Goal: Transaction & Acquisition: Purchase product/service

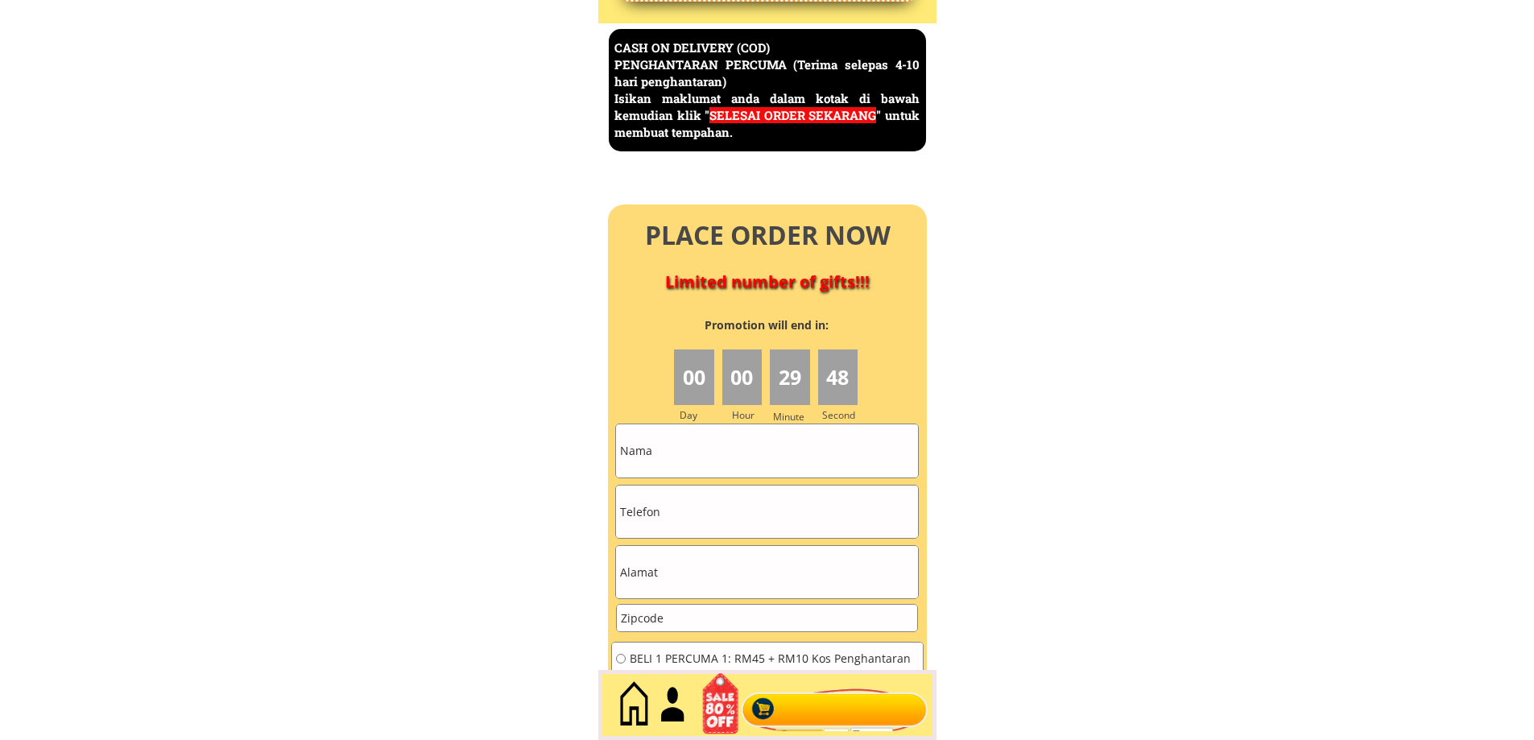
scroll to position [7086, 0]
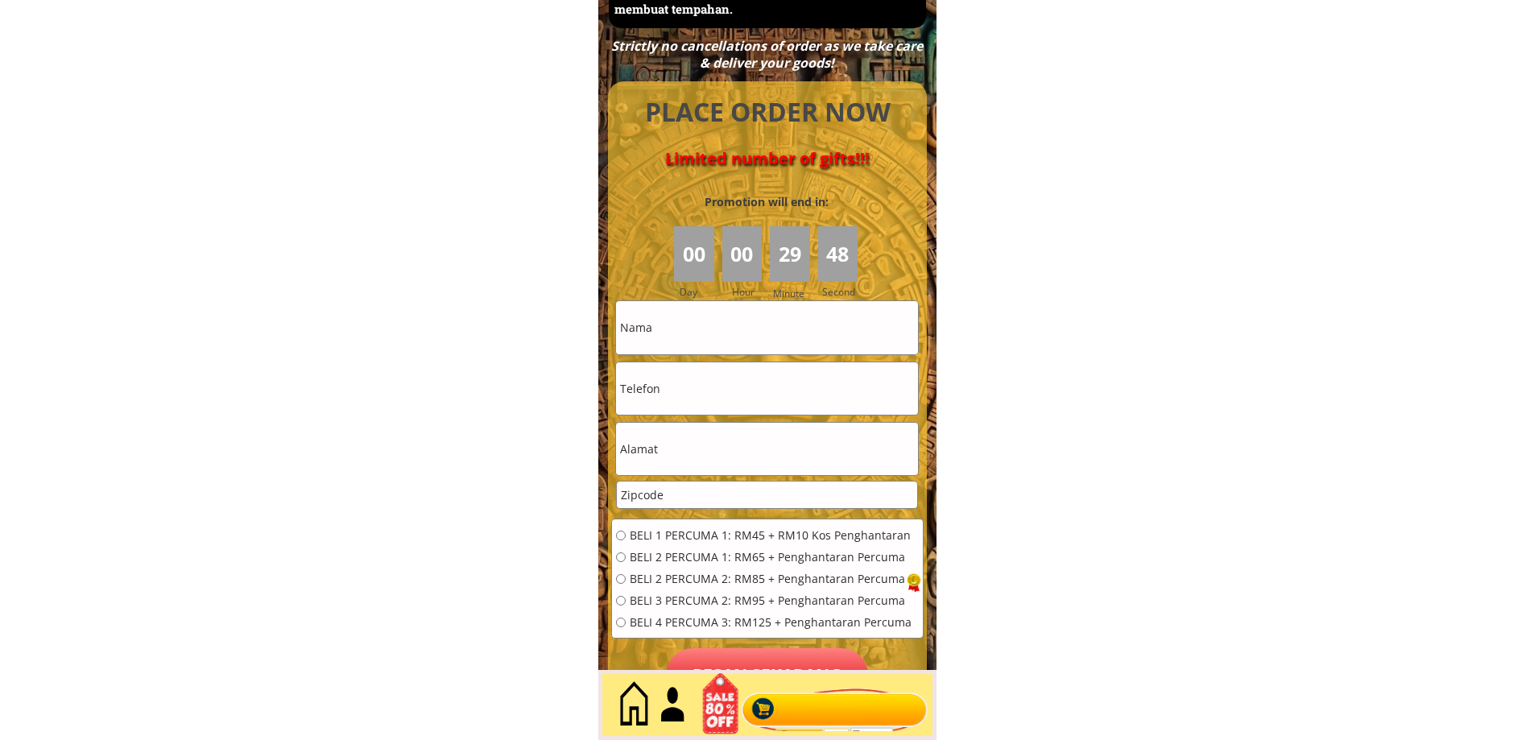
click at [747, 337] on input "text" at bounding box center [767, 327] width 302 height 52
type input "fafafa"
click at [687, 393] on input "tel" at bounding box center [767, 388] width 302 height 52
paste input "0186039621"
type input "0186039621"
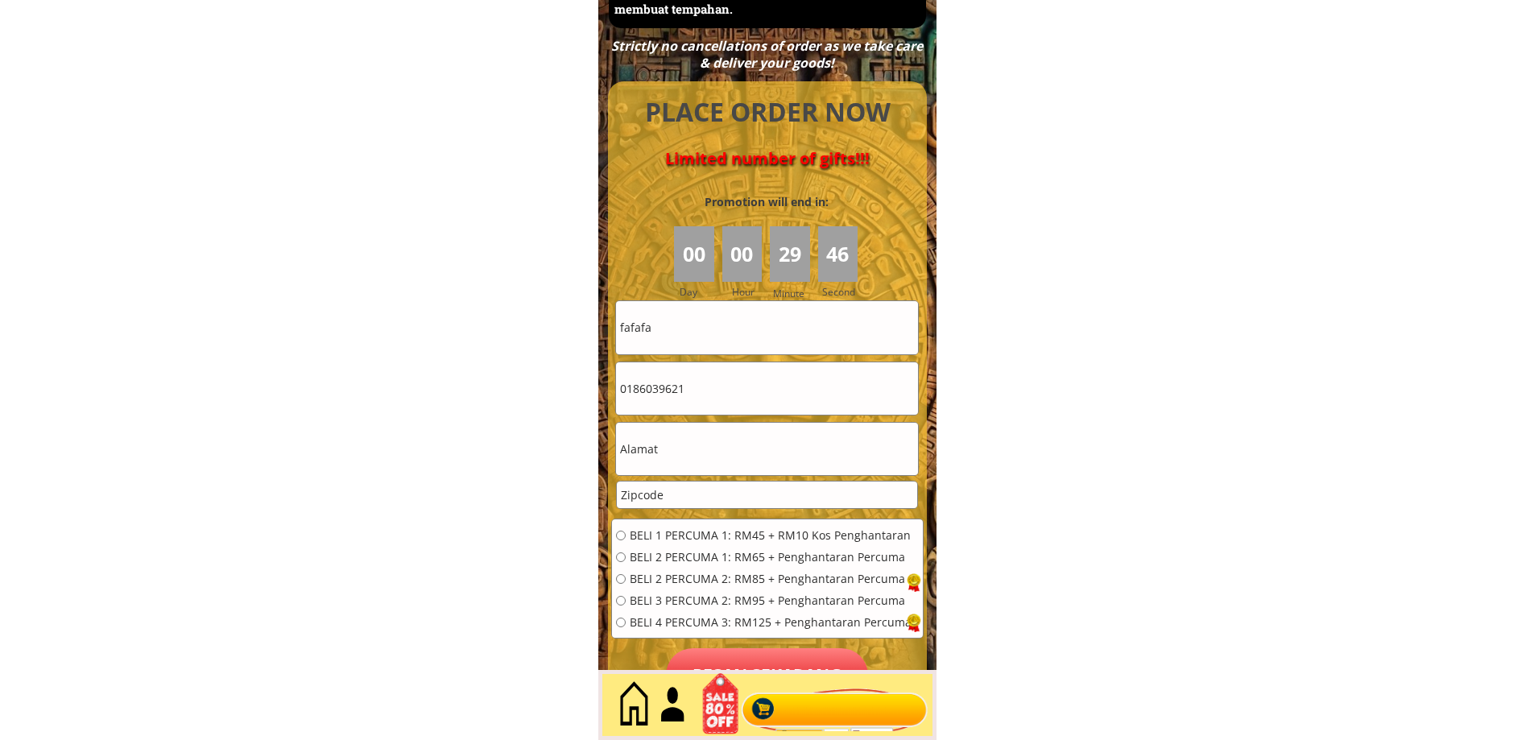
click at [646, 445] on input "text" at bounding box center [767, 449] width 302 height 52
type input "hahahaha"
click at [669, 494] on input "number" at bounding box center [767, 495] width 300 height 27
type input "11111"
click at [624, 623] on input "radio" at bounding box center [621, 623] width 10 height 10
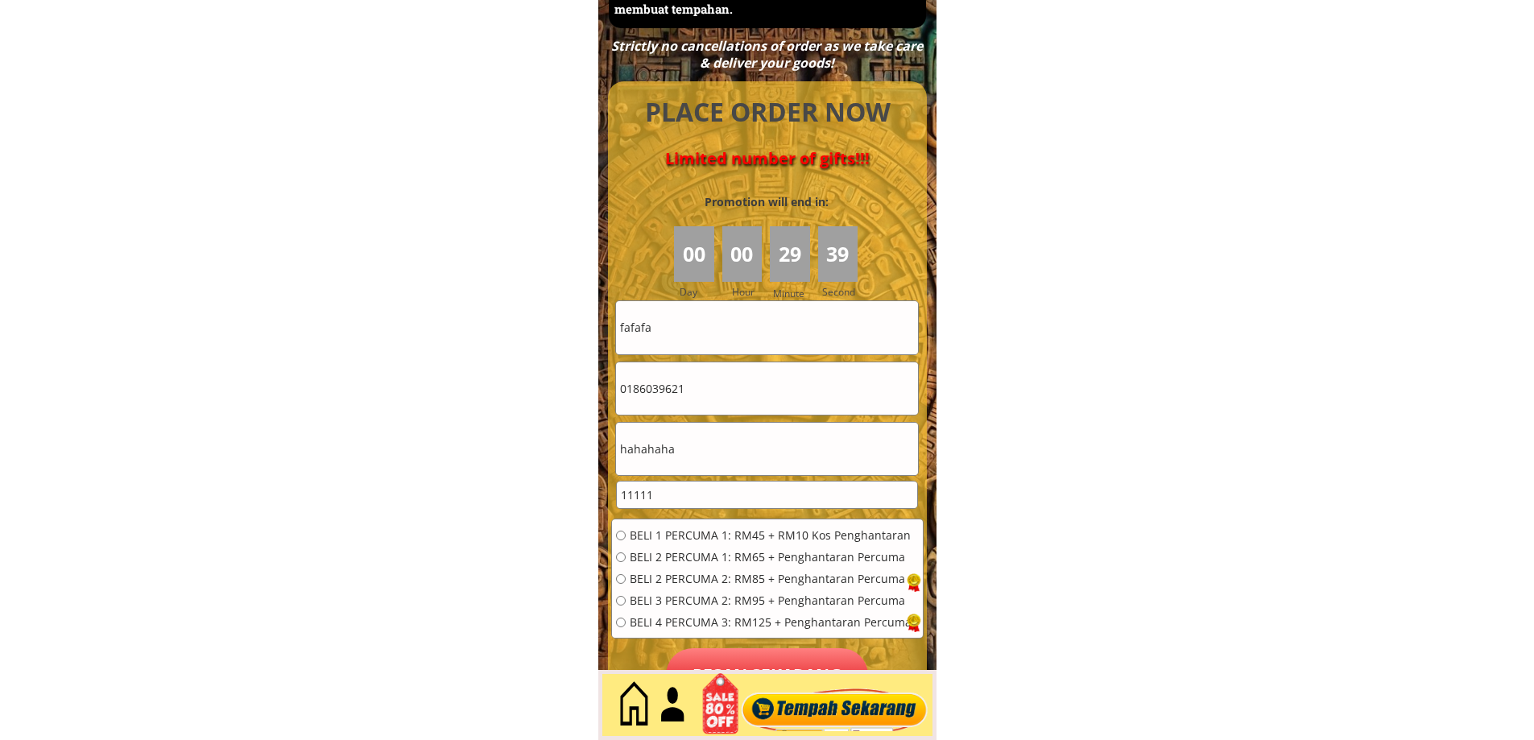
radio input "true"
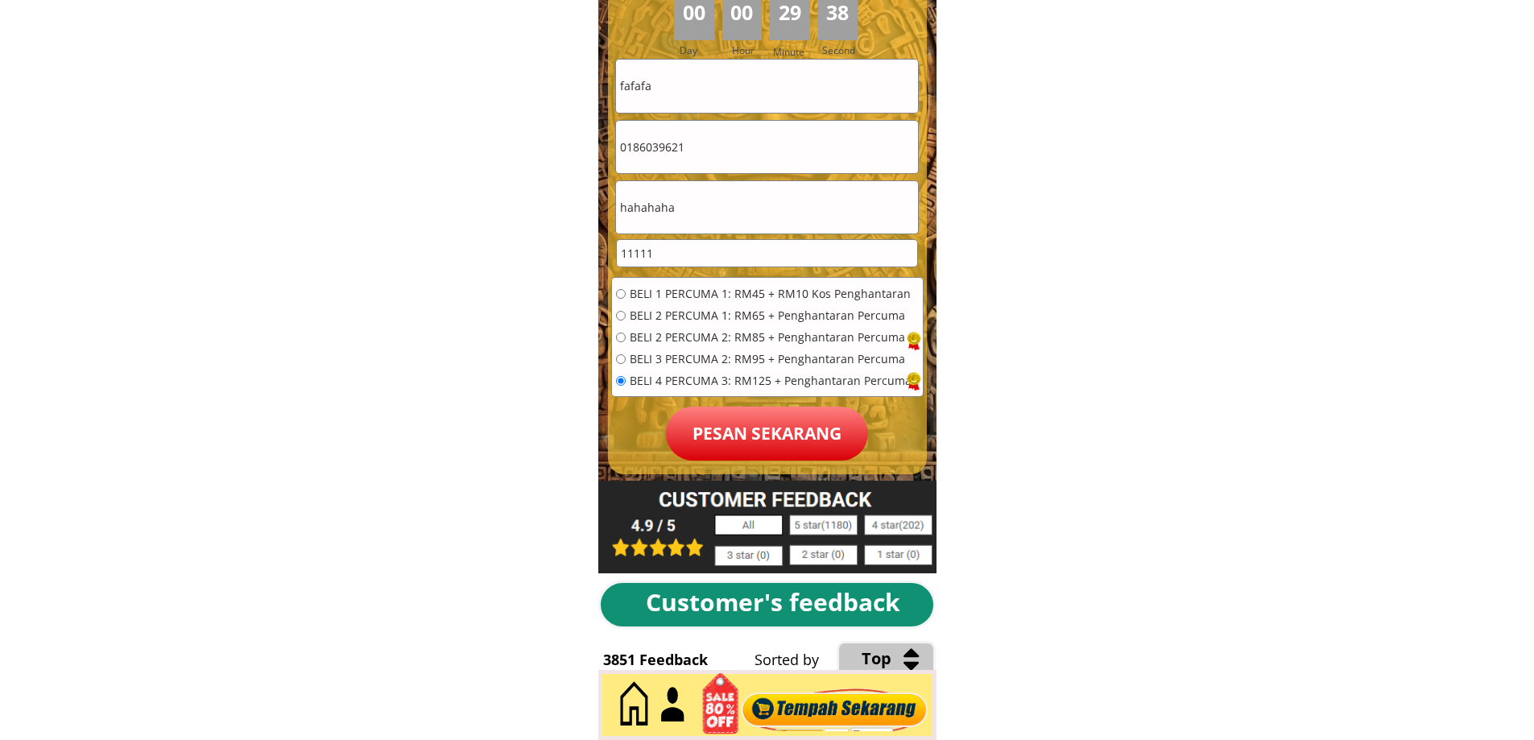
click at [763, 440] on p "Pesan sekarang" at bounding box center [767, 434] width 202 height 54
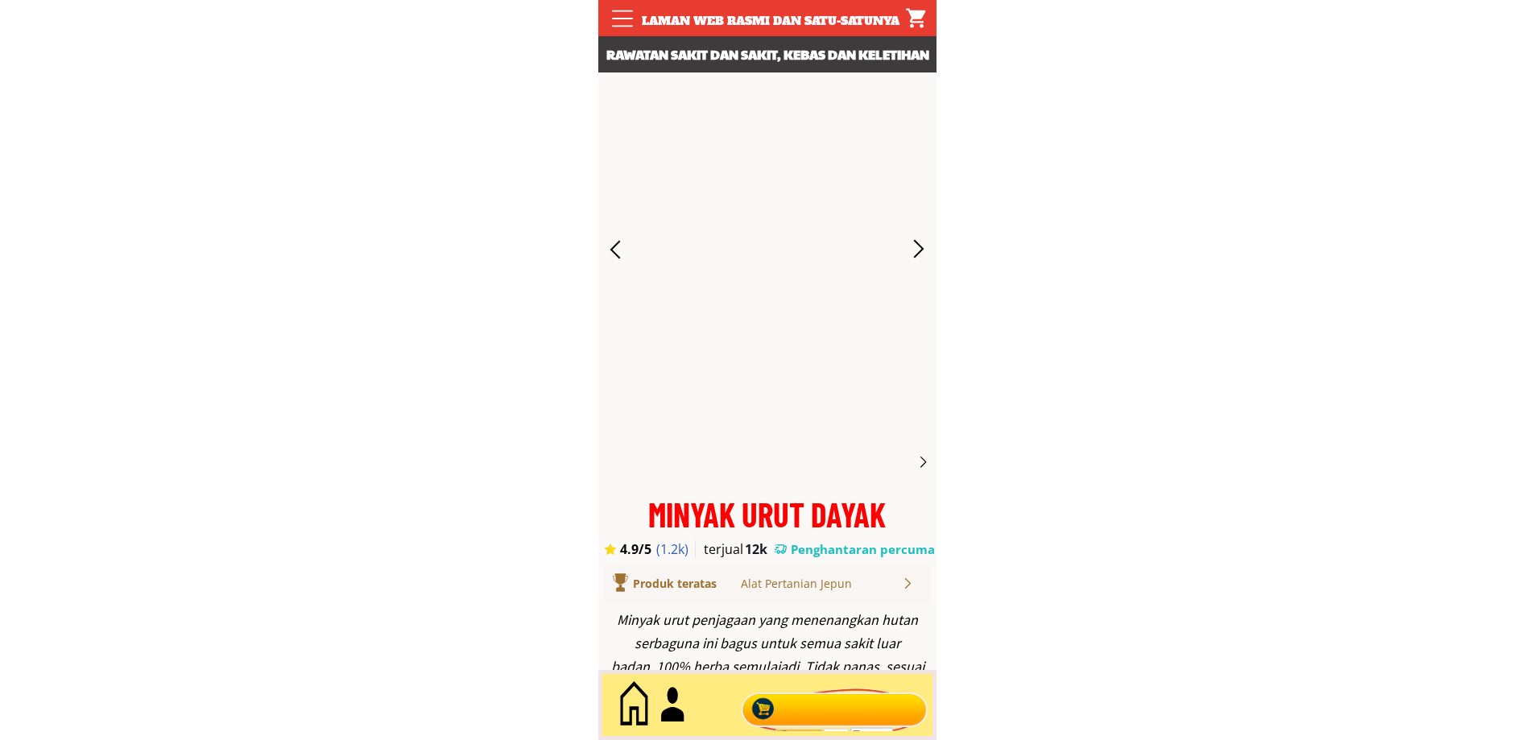
scroll to position [7328, 0]
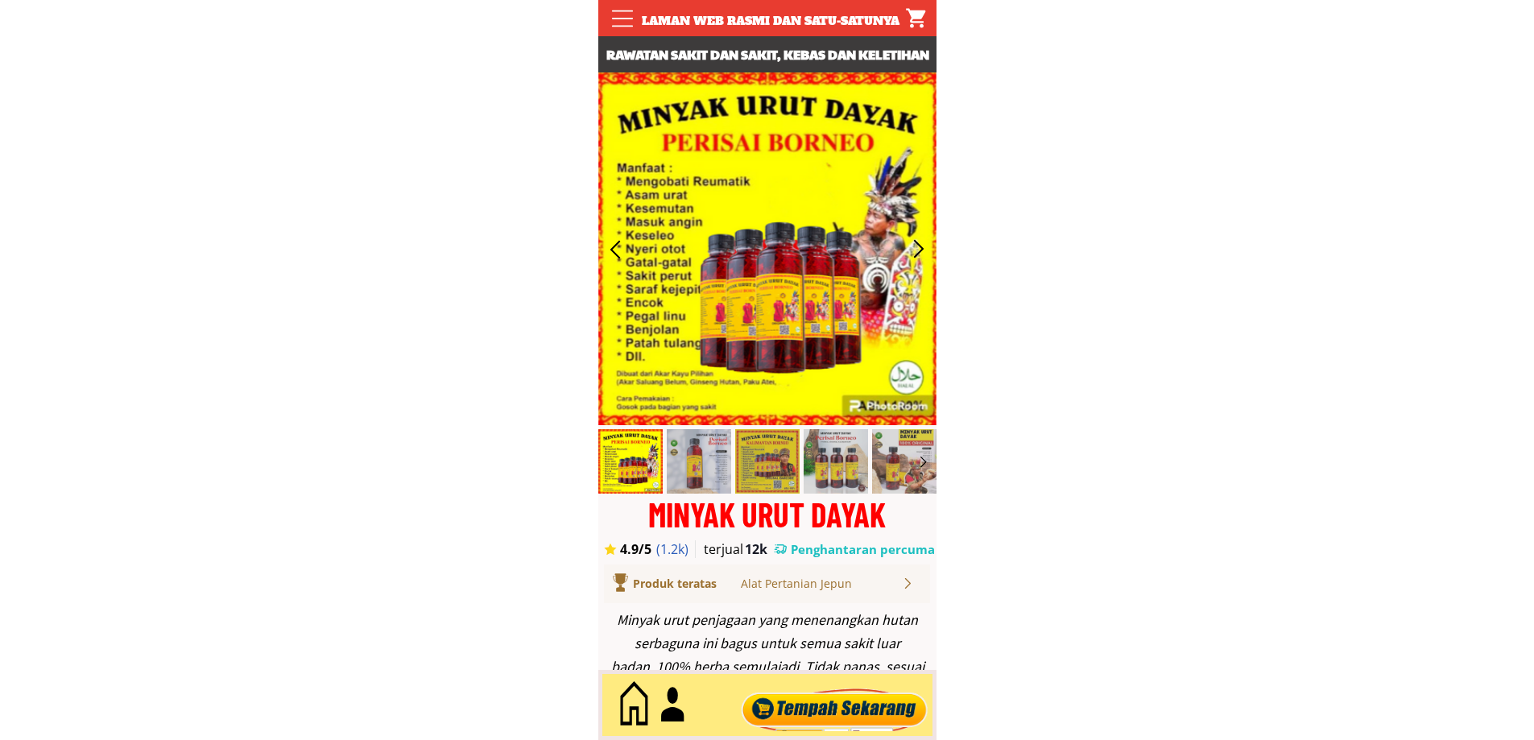
scroll to position [7328, 0]
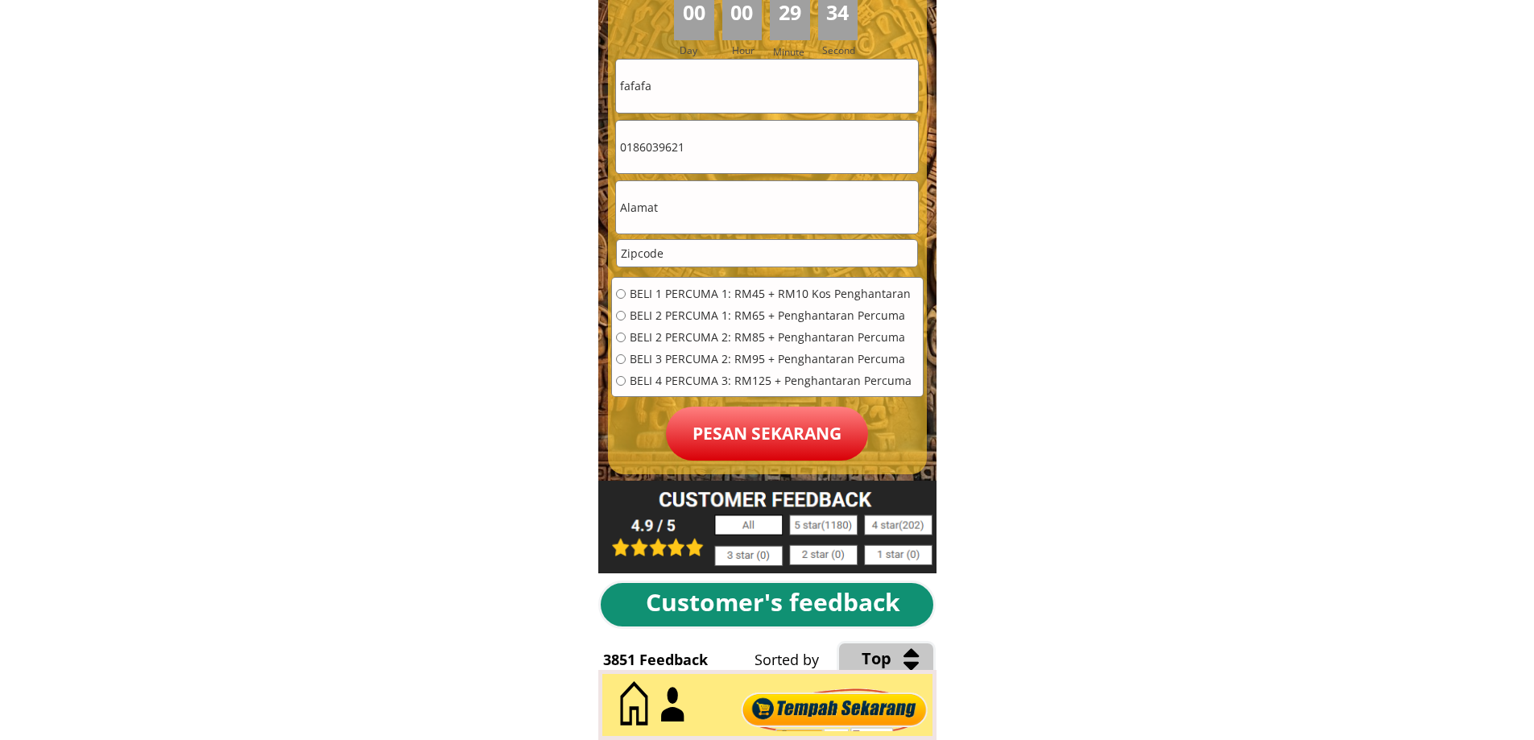
click at [674, 206] on input "text" at bounding box center [767, 207] width 302 height 52
type input "sasasasa"
click at [620, 382] on input "radio" at bounding box center [621, 381] width 10 height 10
radio input "true"
click at [755, 430] on p "Pesan sekarang" at bounding box center [767, 434] width 202 height 54
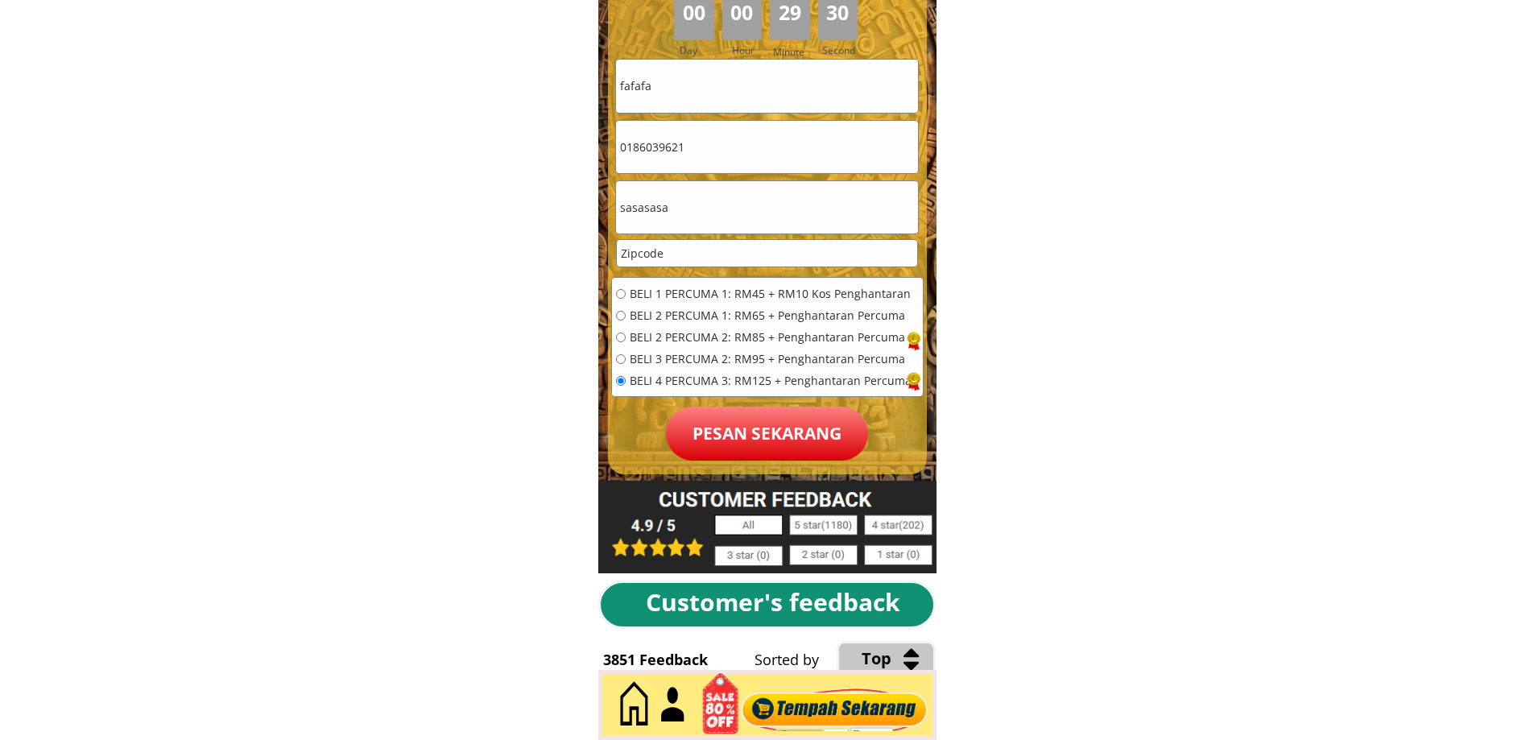
click at [692, 250] on input "number" at bounding box center [767, 253] width 300 height 27
type input "22222"
click at [742, 428] on p "Pesan sekarang" at bounding box center [767, 434] width 202 height 54
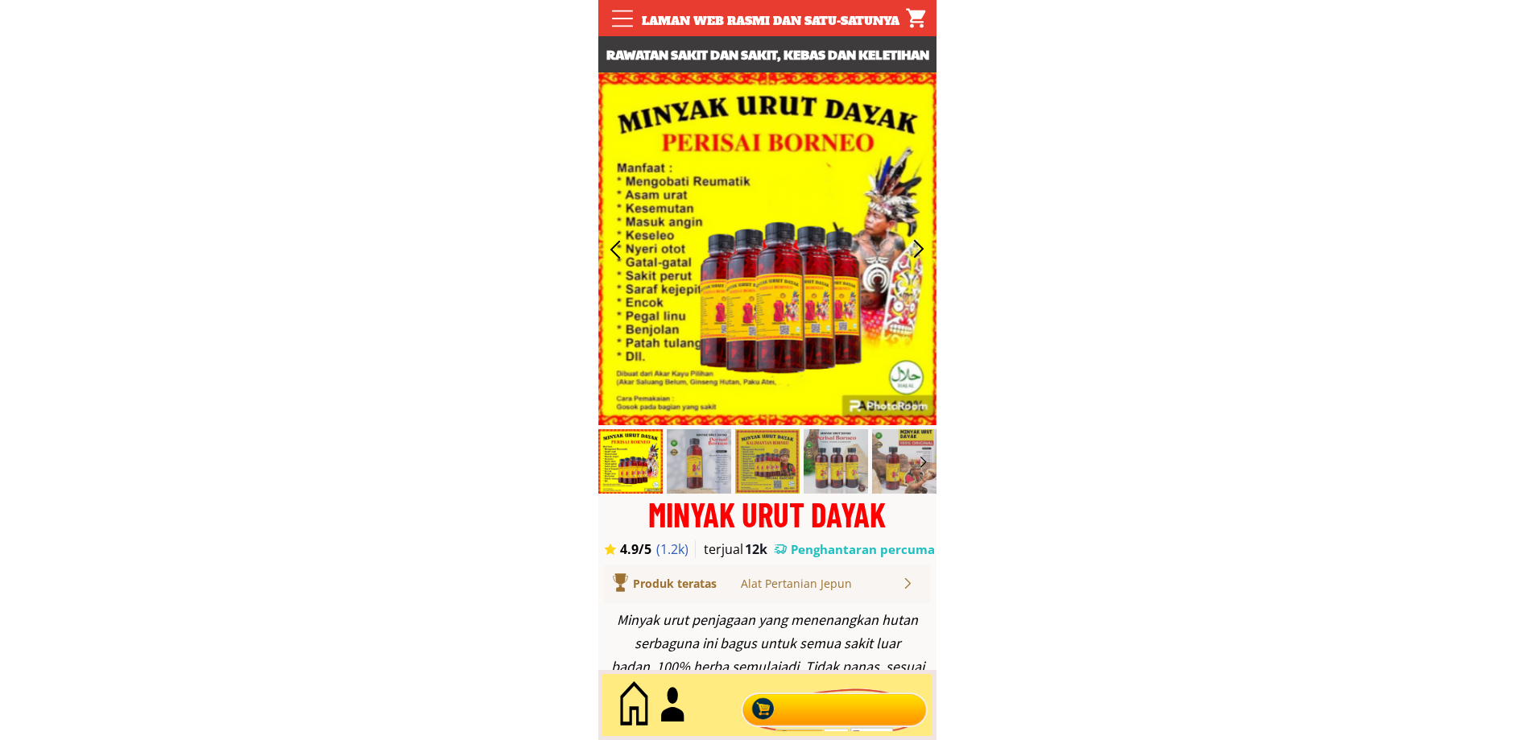
scroll to position [7328, 0]
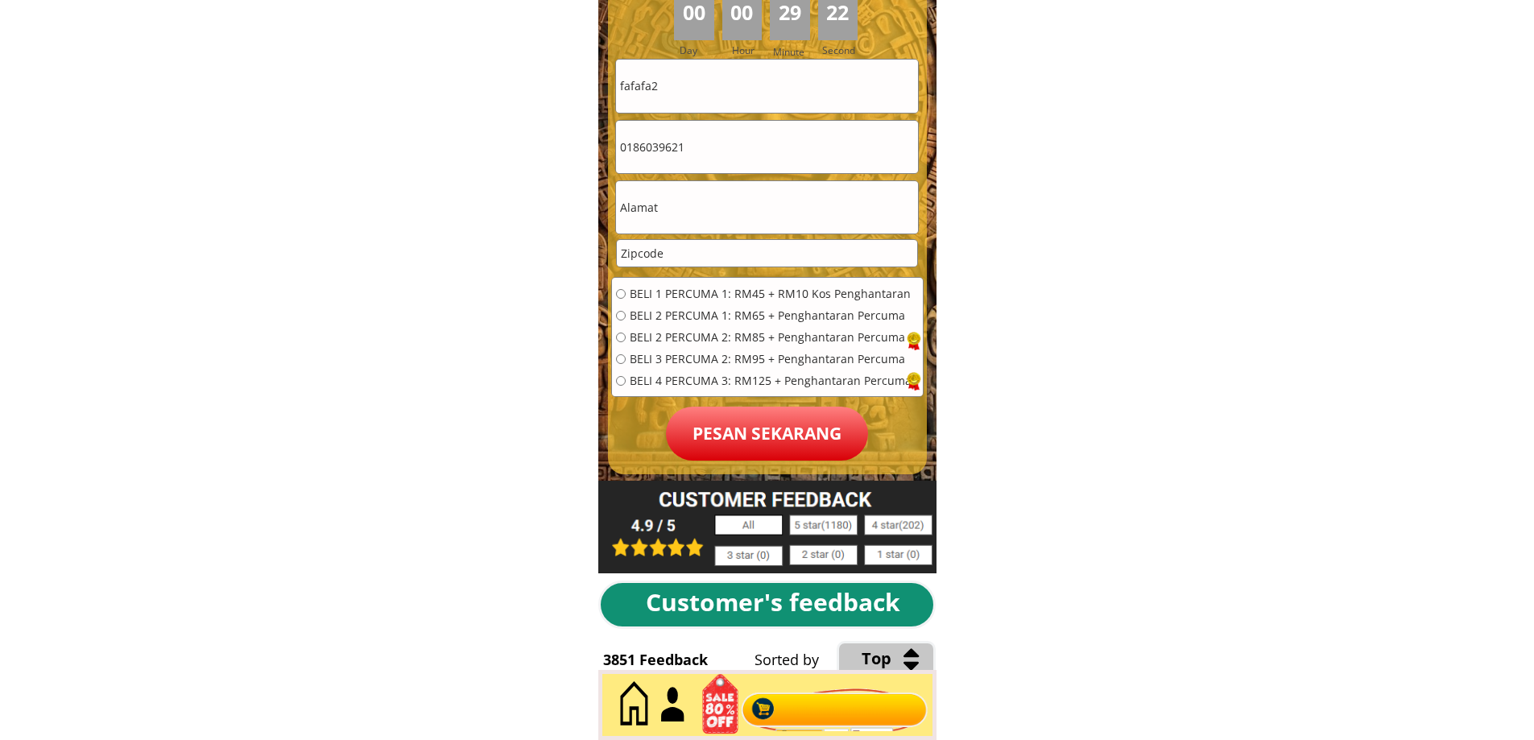
type input "fafafa2"
click at [682, 212] on input "text" at bounding box center [767, 207] width 302 height 52
type input "222"
click at [668, 251] on input "number" at bounding box center [767, 253] width 300 height 27
type input "22222"
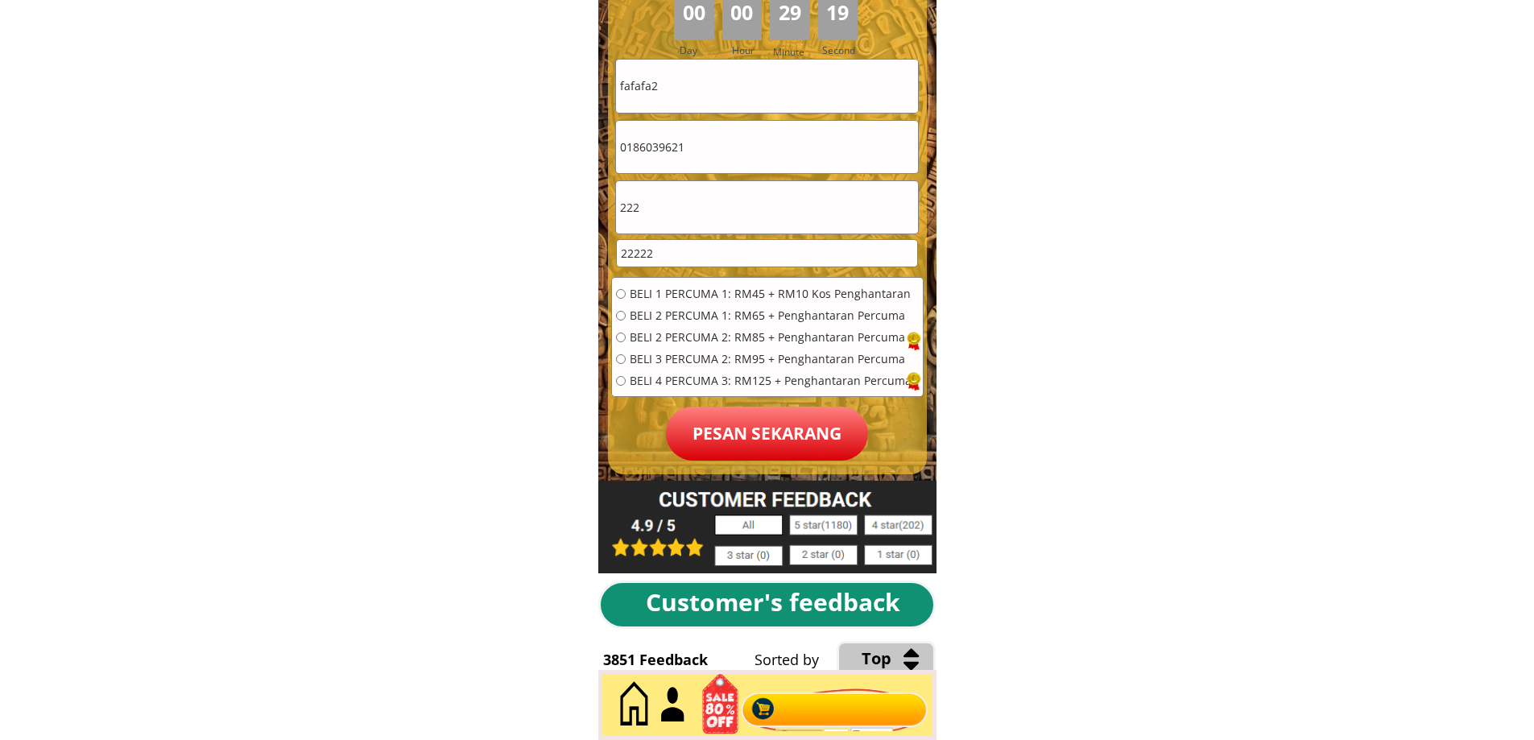
click at [620, 312] on input "radio" at bounding box center [621, 316] width 10 height 10
radio input "true"
click at [623, 382] on input "radio" at bounding box center [621, 381] width 10 height 10
radio input "true"
click at [738, 419] on p "Pesan sekarang" at bounding box center [767, 434] width 202 height 54
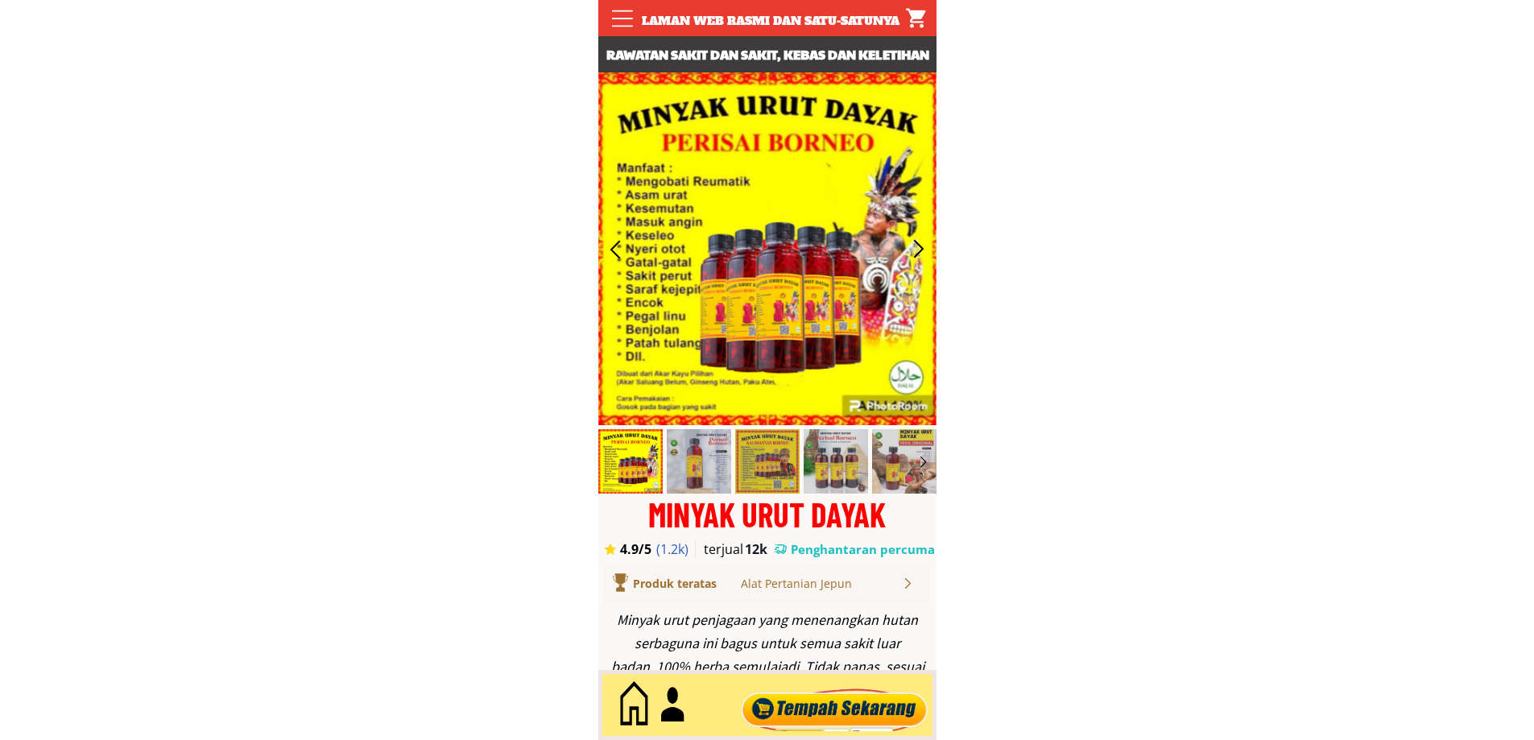
scroll to position [7328, 0]
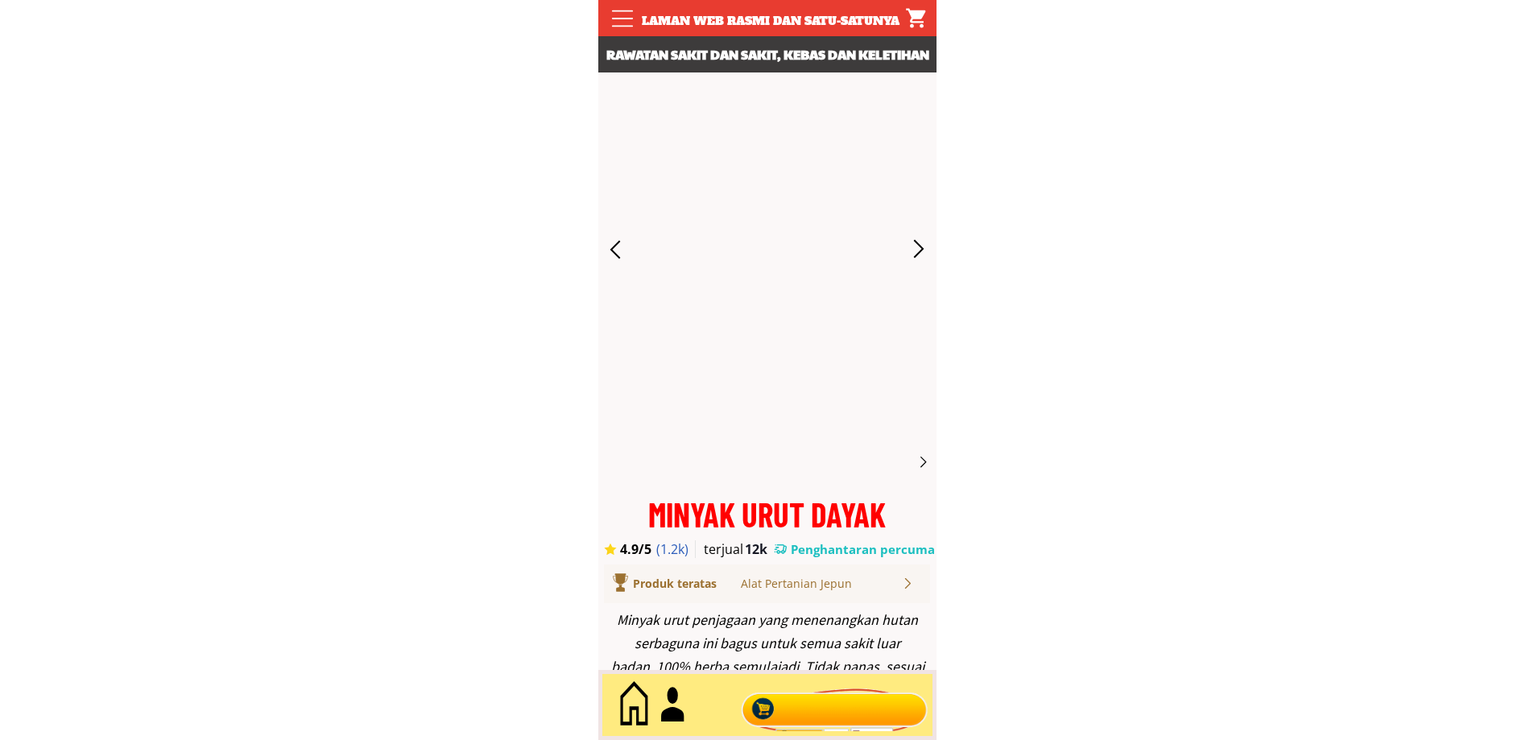
scroll to position [7328, 0]
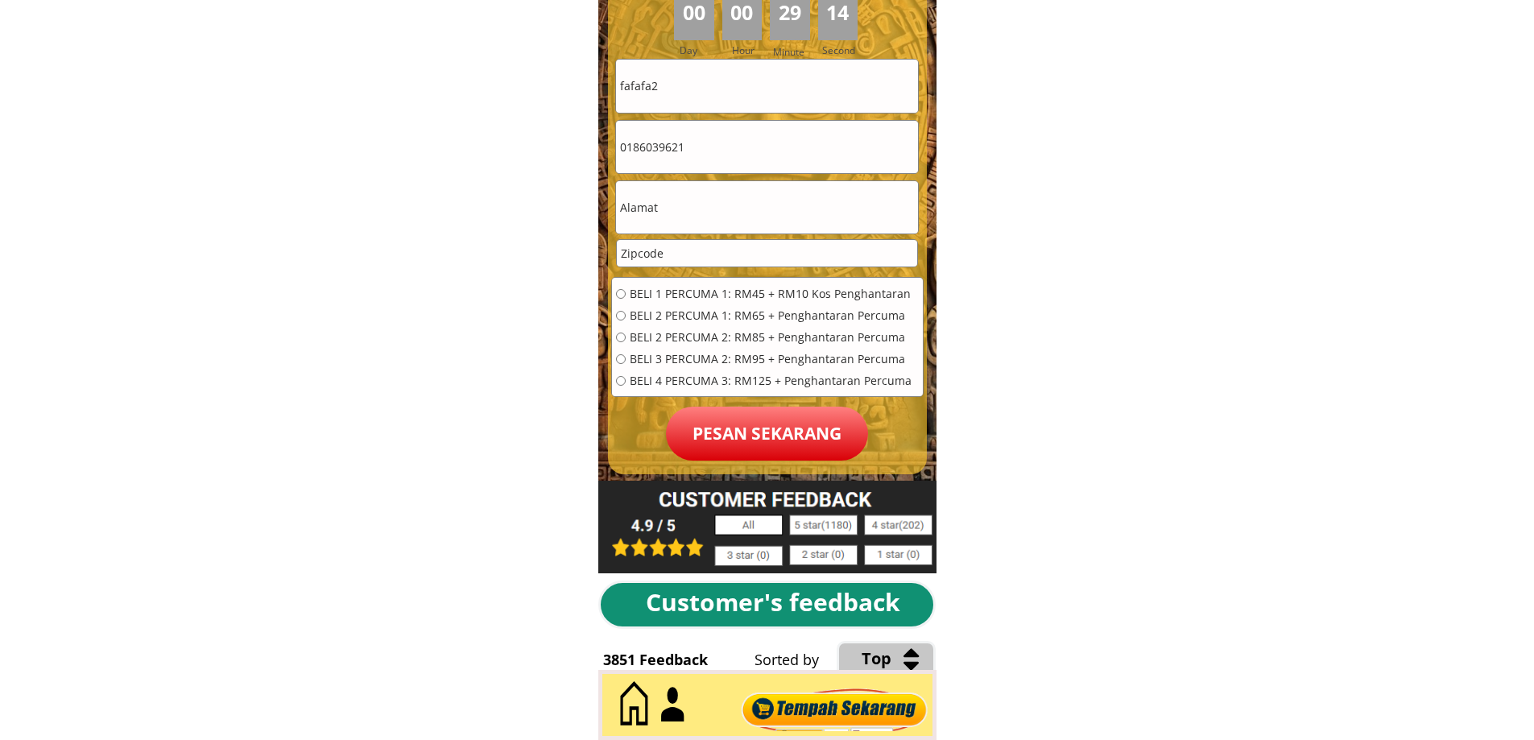
click at [676, 77] on input "fafafa2" at bounding box center [767, 86] width 302 height 52
type input "fafafa22222"
click at [672, 206] on input "text" at bounding box center [767, 207] width 302 height 52
type input "222"
click at [672, 253] on input "number" at bounding box center [767, 253] width 300 height 27
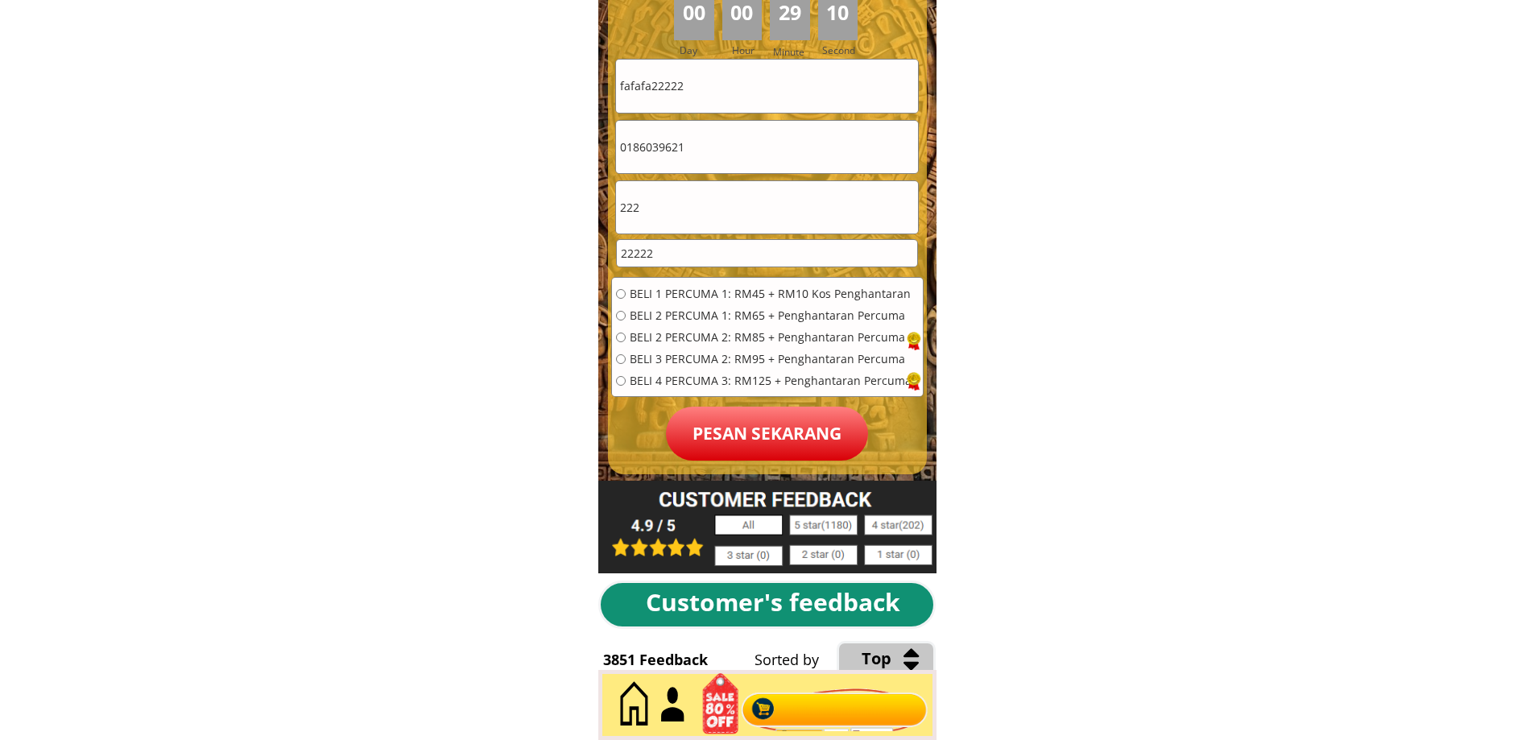
type input "22222"
click at [619, 380] on input "radio" at bounding box center [621, 381] width 10 height 10
radio input "true"
click at [727, 437] on p "Pesan sekarang" at bounding box center [767, 434] width 202 height 54
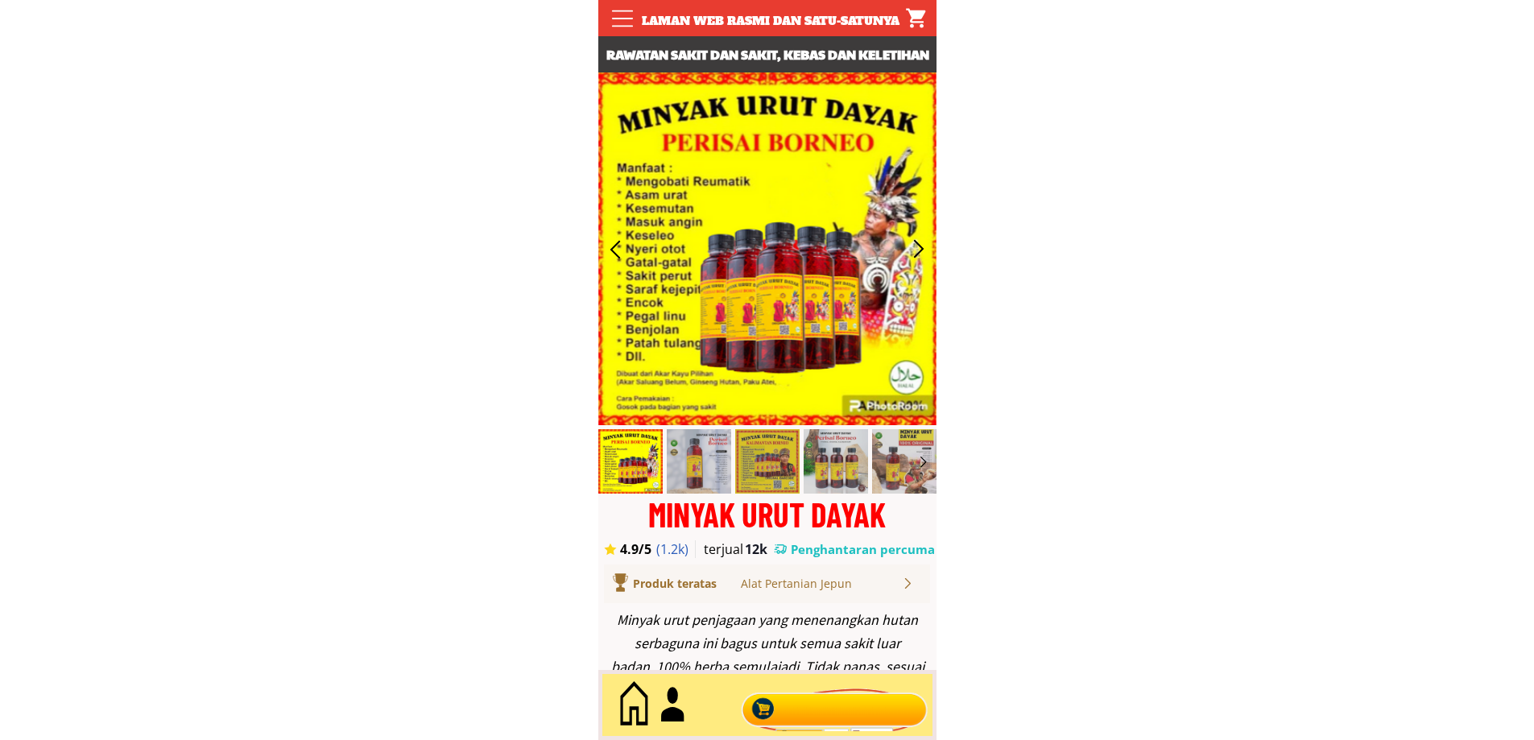
scroll to position [7328, 0]
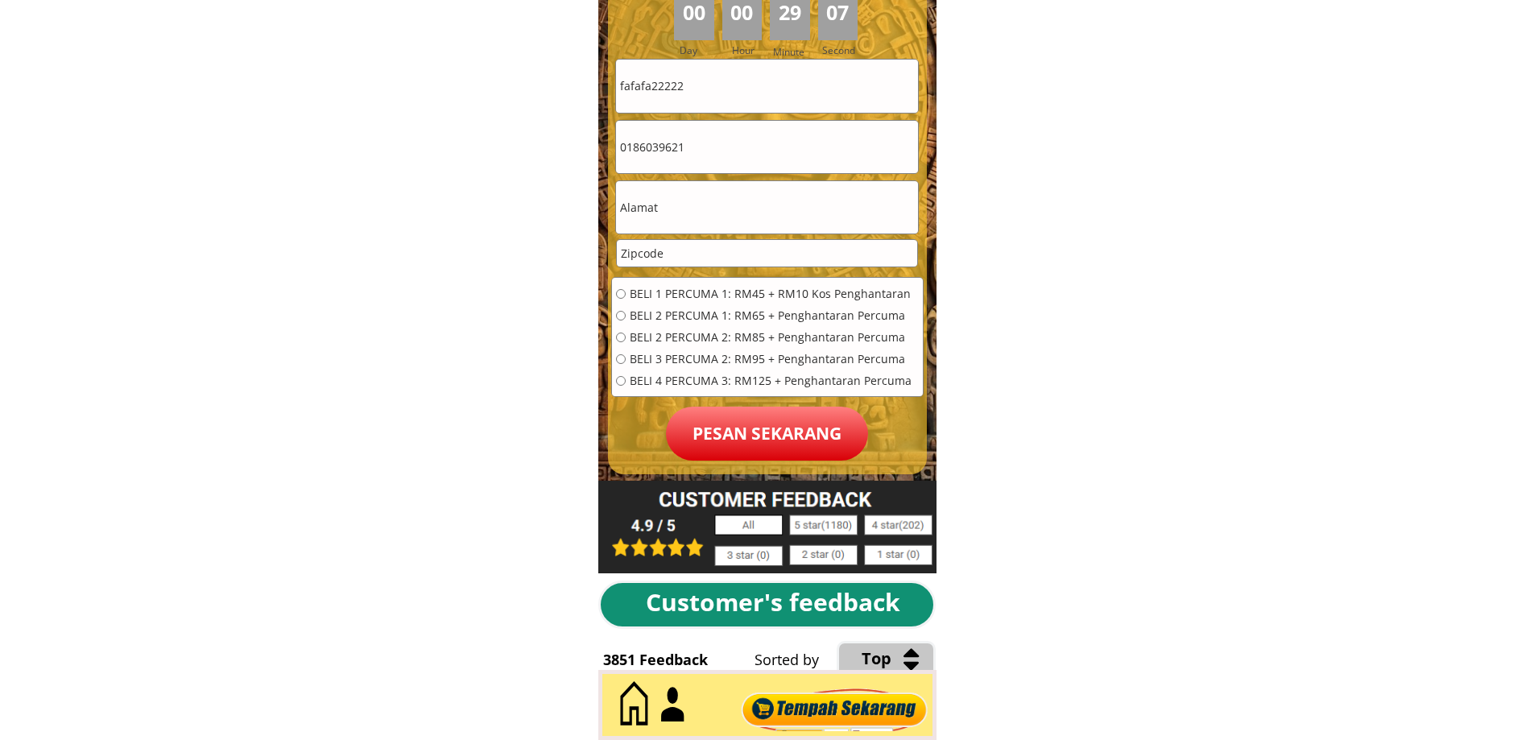
click at [700, 81] on input "fafafa22222" at bounding box center [767, 86] width 302 height 52
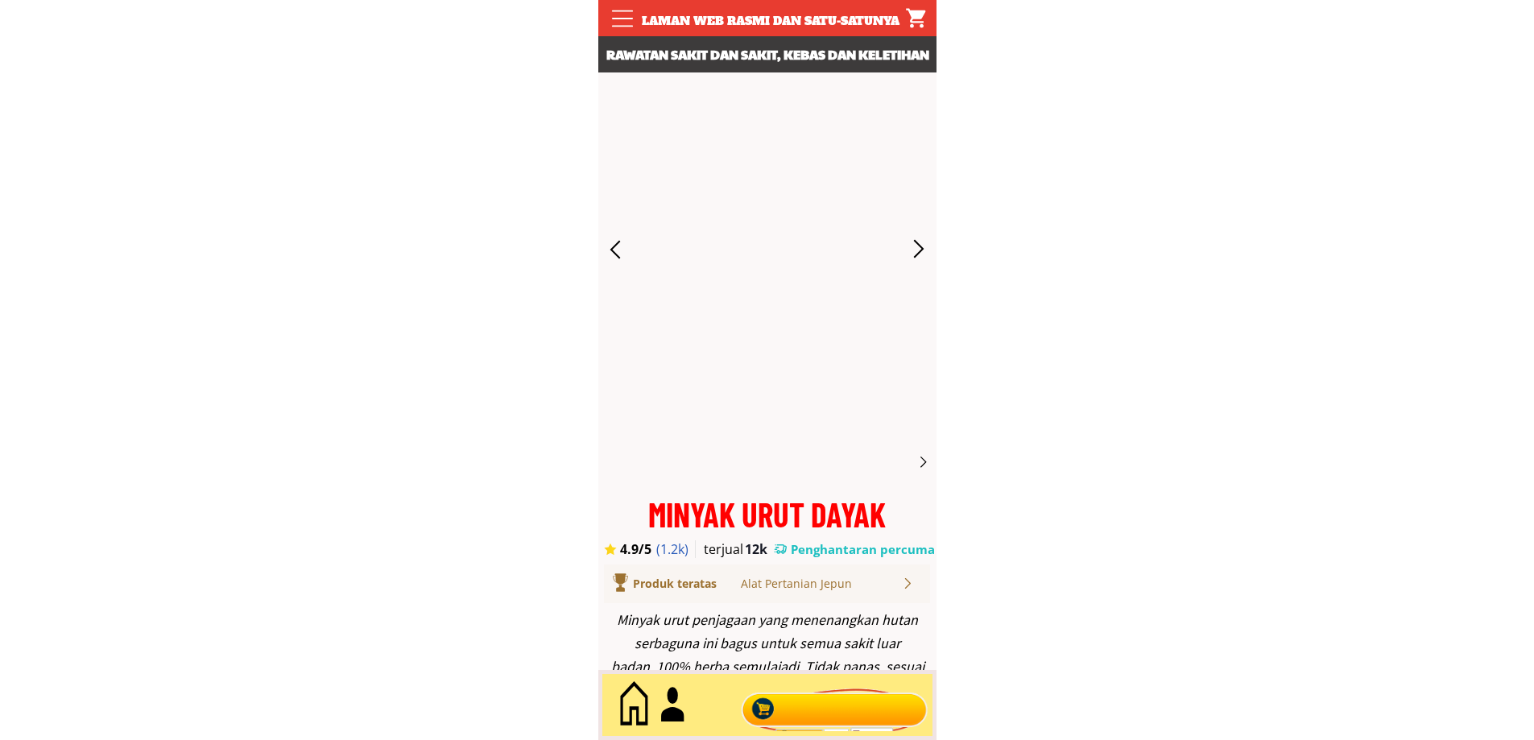
scroll to position [7328, 0]
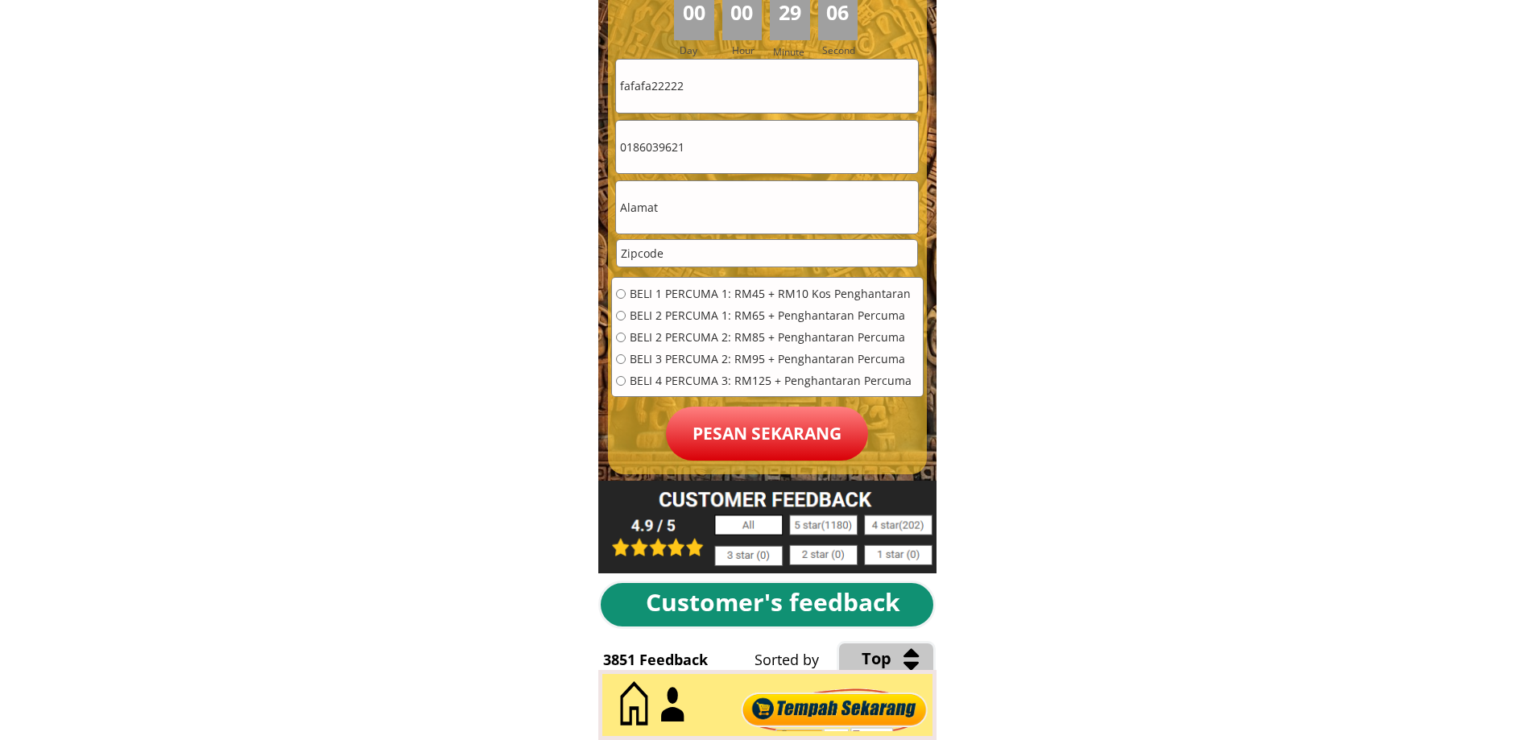
click at [707, 139] on input "0186039621" at bounding box center [767, 147] width 302 height 52
type input "0186039622"
click at [684, 203] on input "text" at bounding box center [767, 207] width 302 height 52
type input "222"
click at [685, 252] on input "number" at bounding box center [767, 253] width 300 height 27
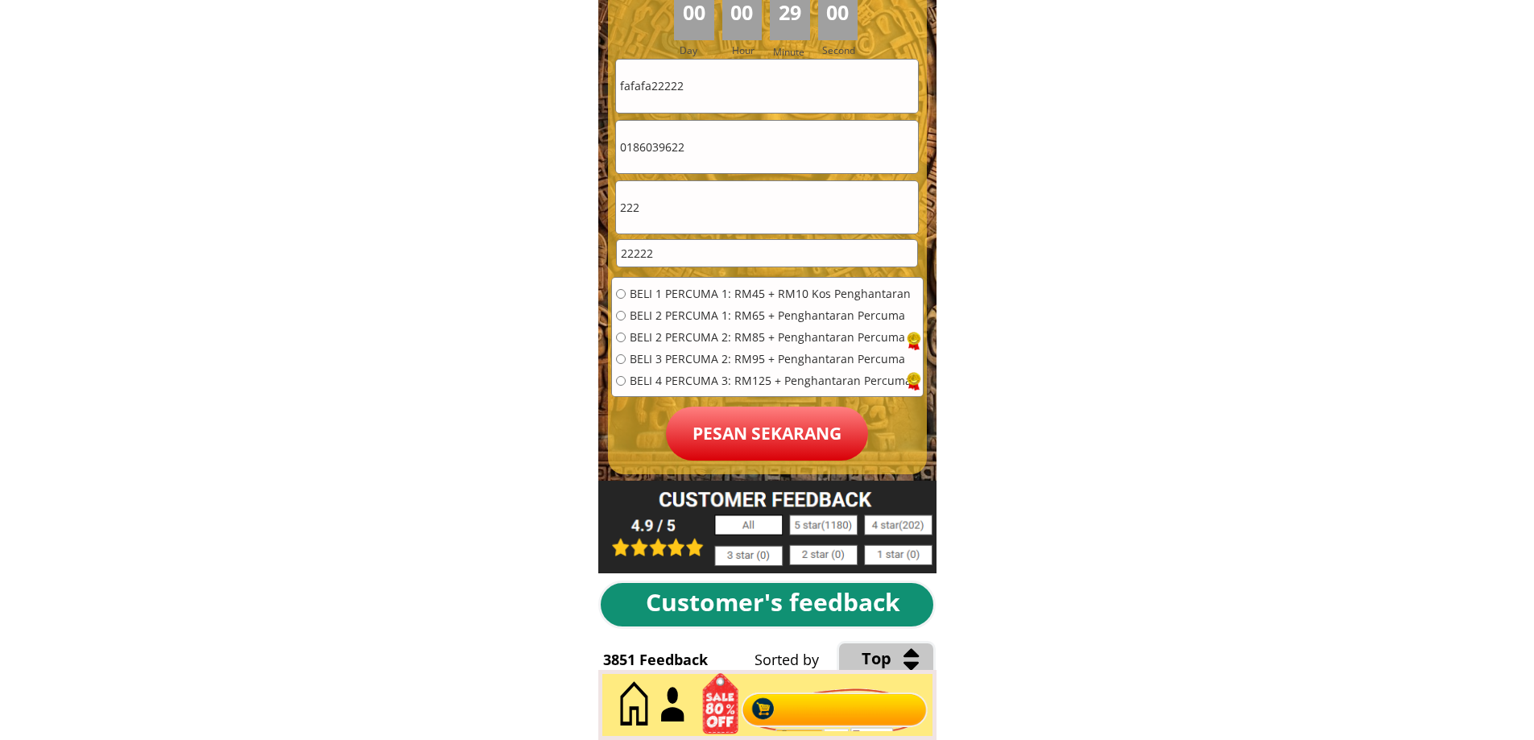
type input "22222"
click at [624, 378] on input "radio" at bounding box center [621, 381] width 10 height 10
radio input "true"
click at [742, 428] on p "Pesan sekarang" at bounding box center [767, 434] width 202 height 54
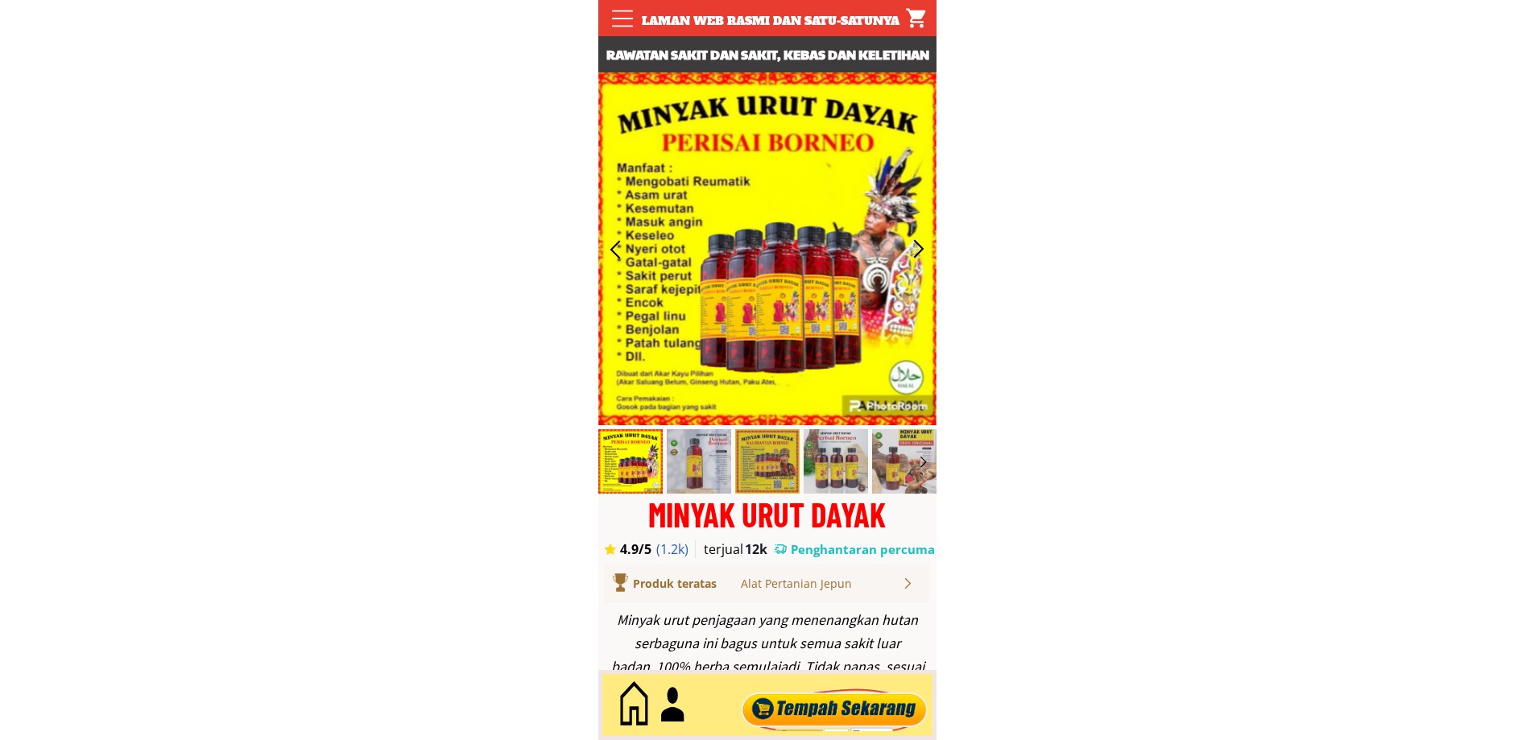
scroll to position [7328, 0]
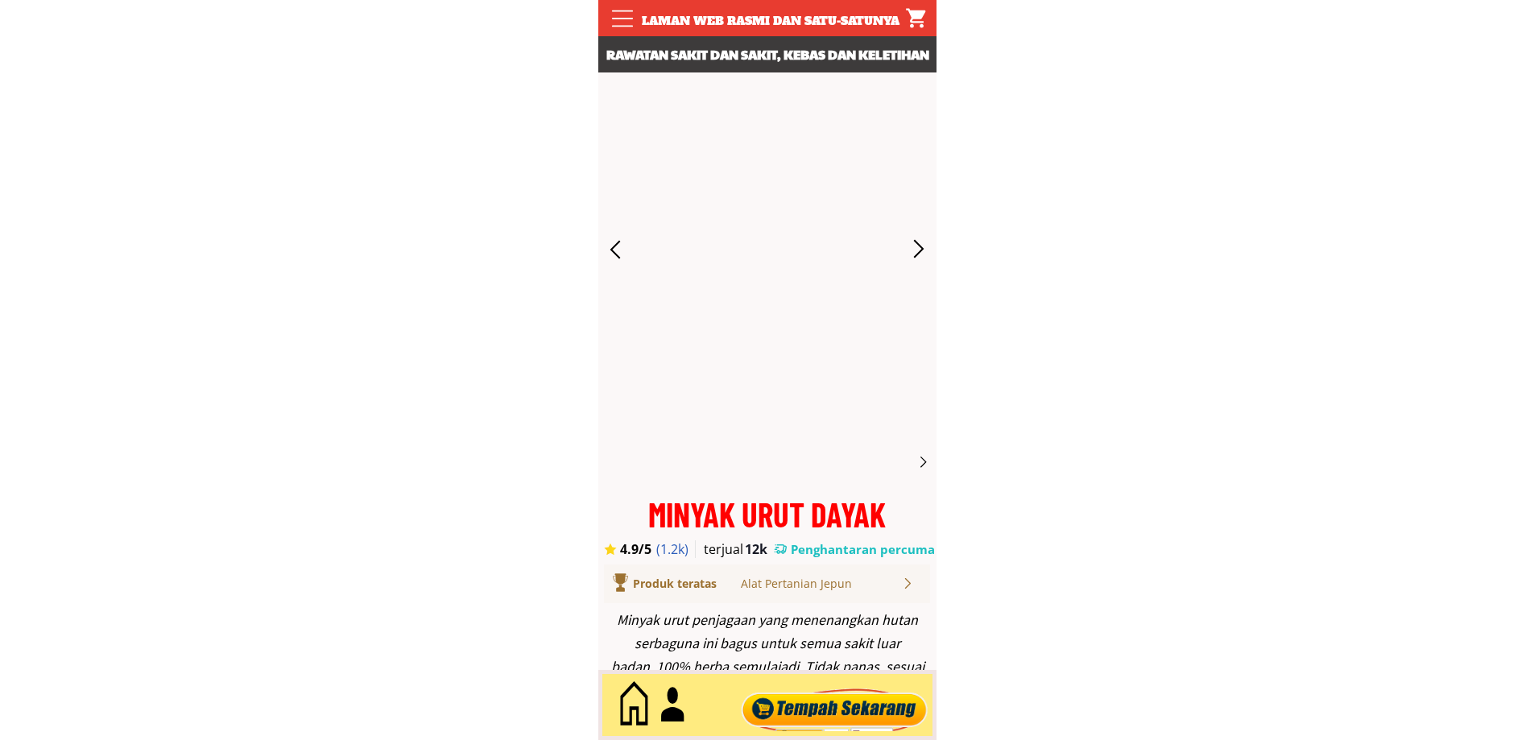
scroll to position [7328, 0]
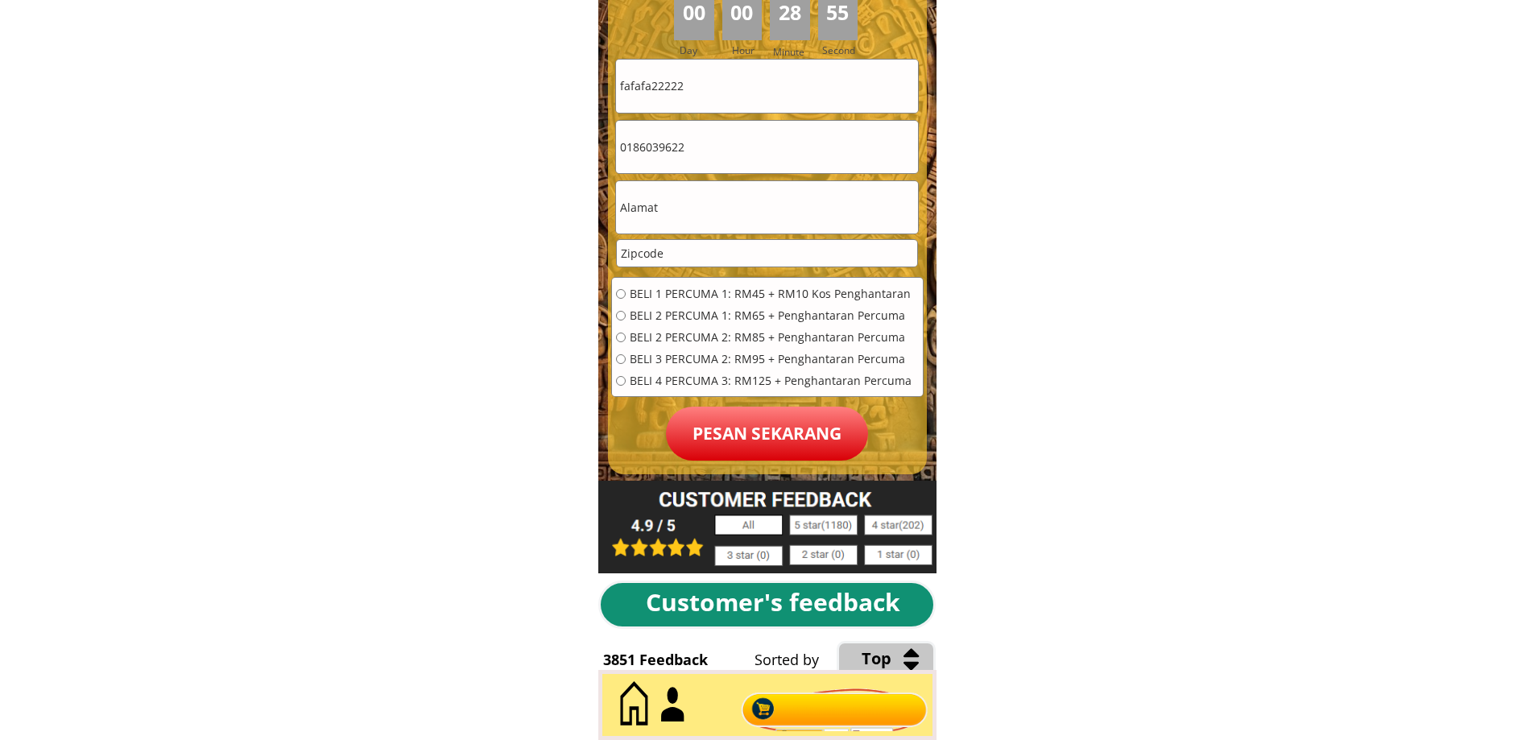
click at [619, 80] on input "fafafa22222" at bounding box center [767, 86] width 302 height 52
type input "121212"
click at [670, 216] on input "text" at bounding box center [767, 207] width 302 height 52
type input "1212121"
click at [670, 253] on input "number" at bounding box center [767, 253] width 300 height 27
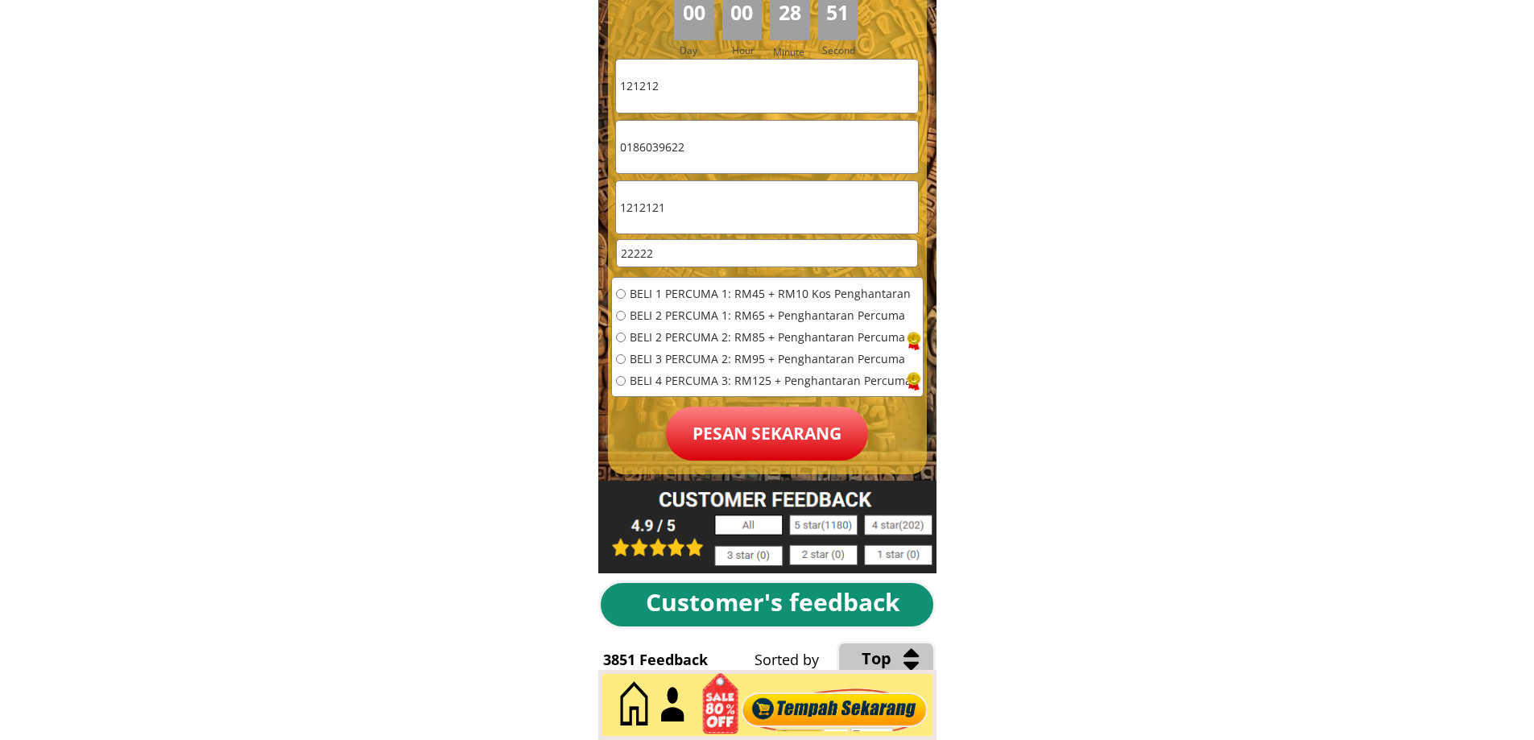
type input "22222"
click at [619, 378] on input "radio" at bounding box center [621, 381] width 10 height 10
radio input "true"
click at [750, 431] on p "Pesan sekarang" at bounding box center [767, 434] width 202 height 54
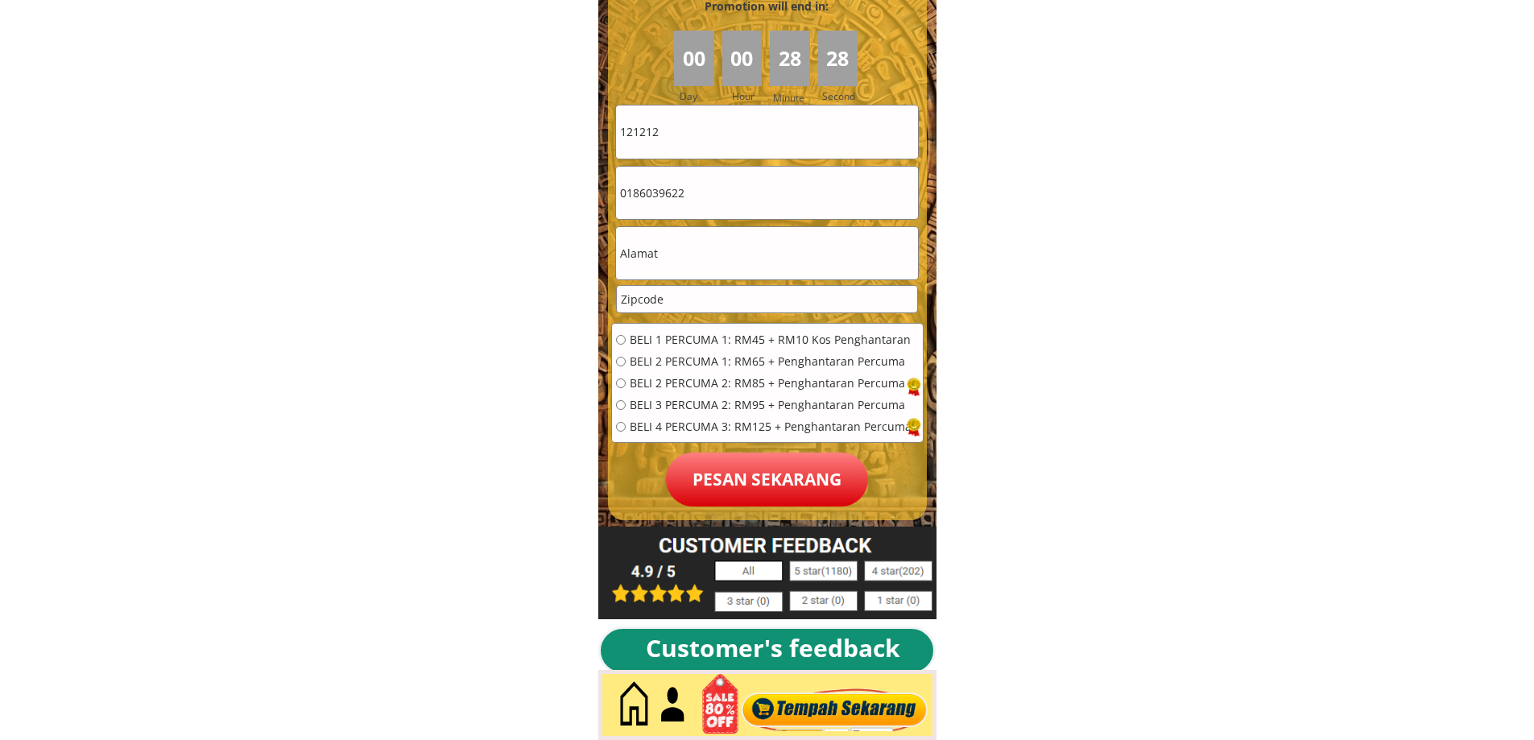
scroll to position [7135, 0]
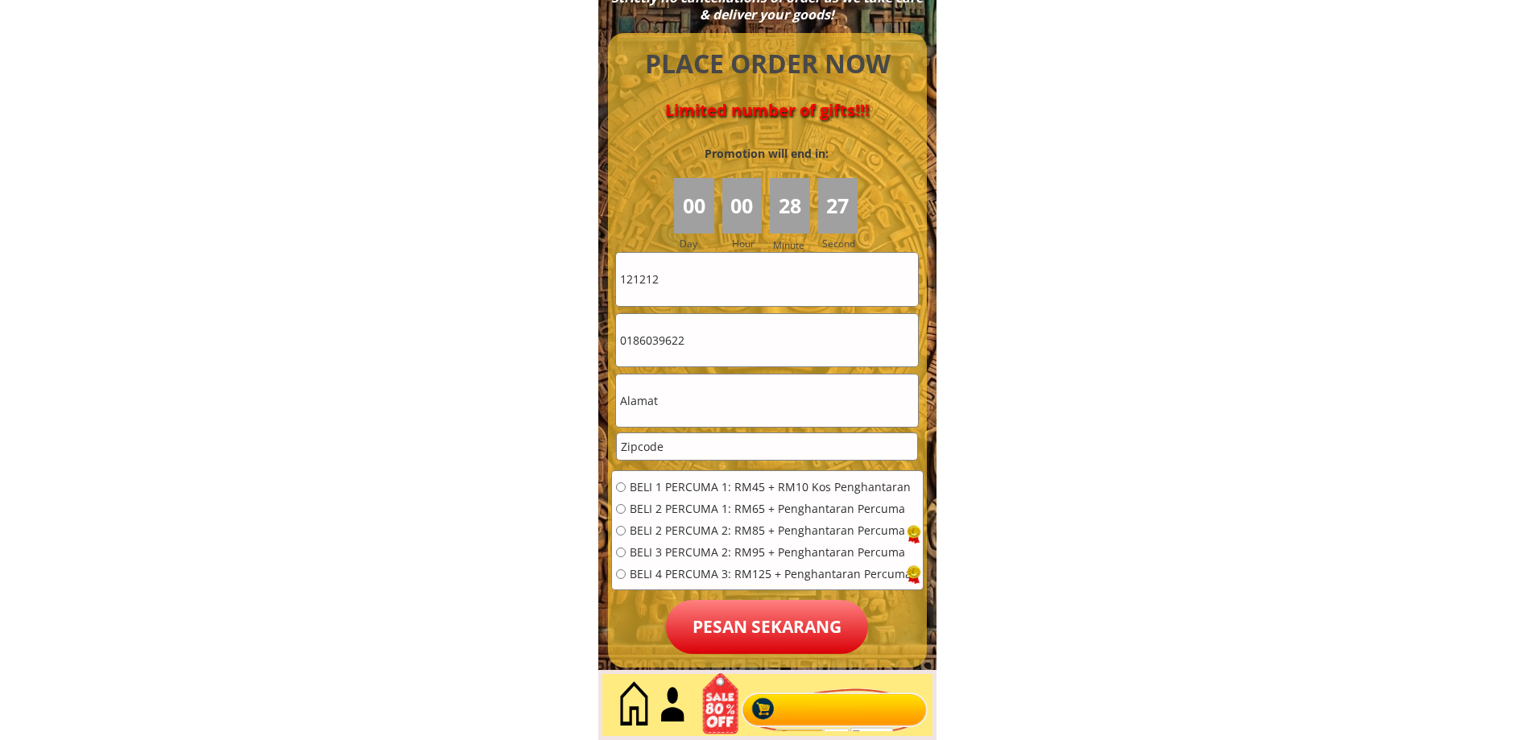
click at [612, 279] on form "BELI 1 PERCUMA 1: RM45 + RM10 Kos Penghantaran BELI 2 PERCUMA 1: RM65 + Penghan…" at bounding box center [767, 453] width 312 height 402
type input "cibai"
drag, startPoint x: 689, startPoint y: 342, endPoint x: 678, endPoint y: 342, distance: 11.3
click at [678, 342] on input "0186039622" at bounding box center [767, 340] width 302 height 52
type input "0186039623"
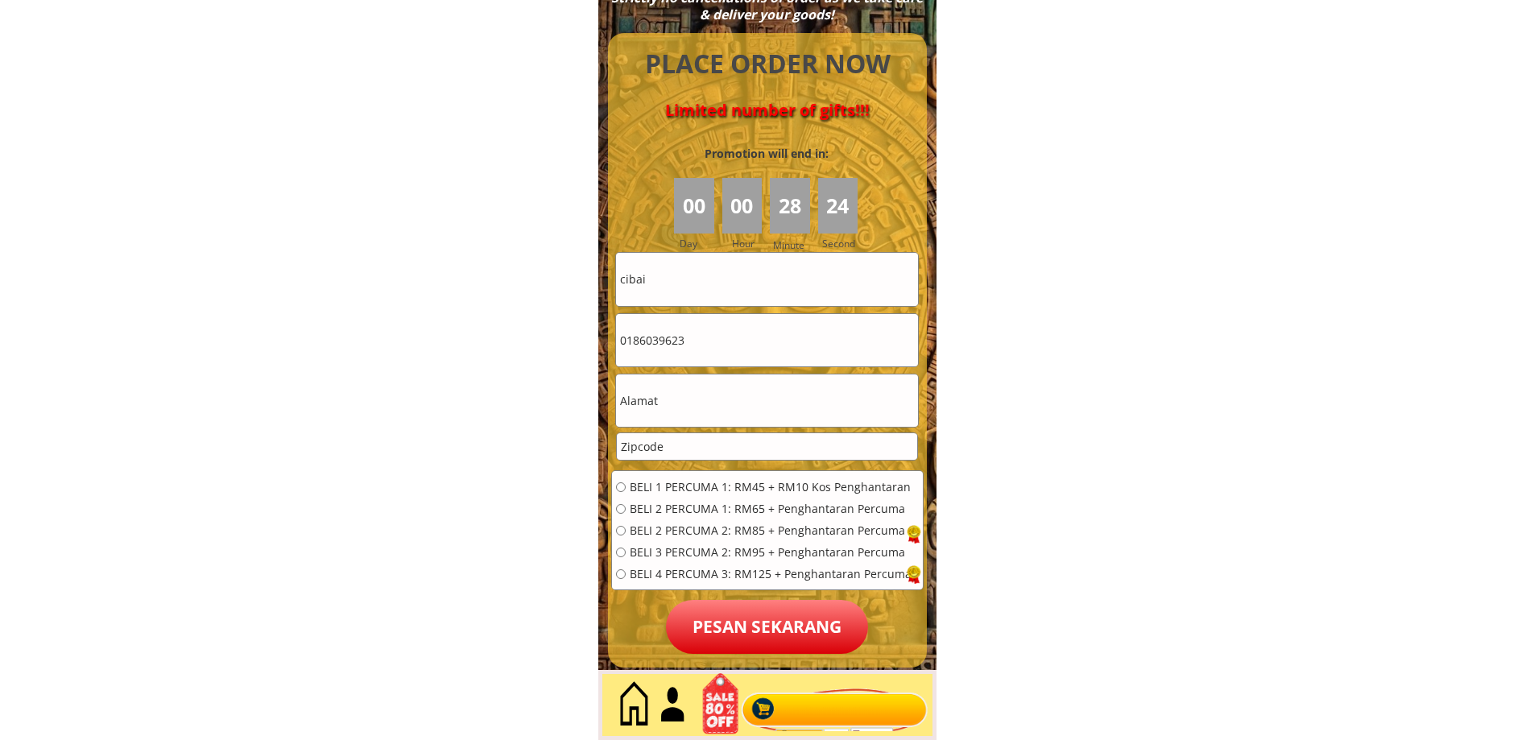
click at [698, 384] on input "text" at bounding box center [767, 400] width 302 height 52
type input "222"
click at [664, 449] on input "number" at bounding box center [767, 446] width 300 height 27
type input "22222"
click at [621, 567] on div "BELI 1 PERCUMA 1: RM45 + RM10 Kos Penghantaran BELI 2 PERCUMA 1: RM65 + Penghan…" at bounding box center [764, 536] width 296 height 109
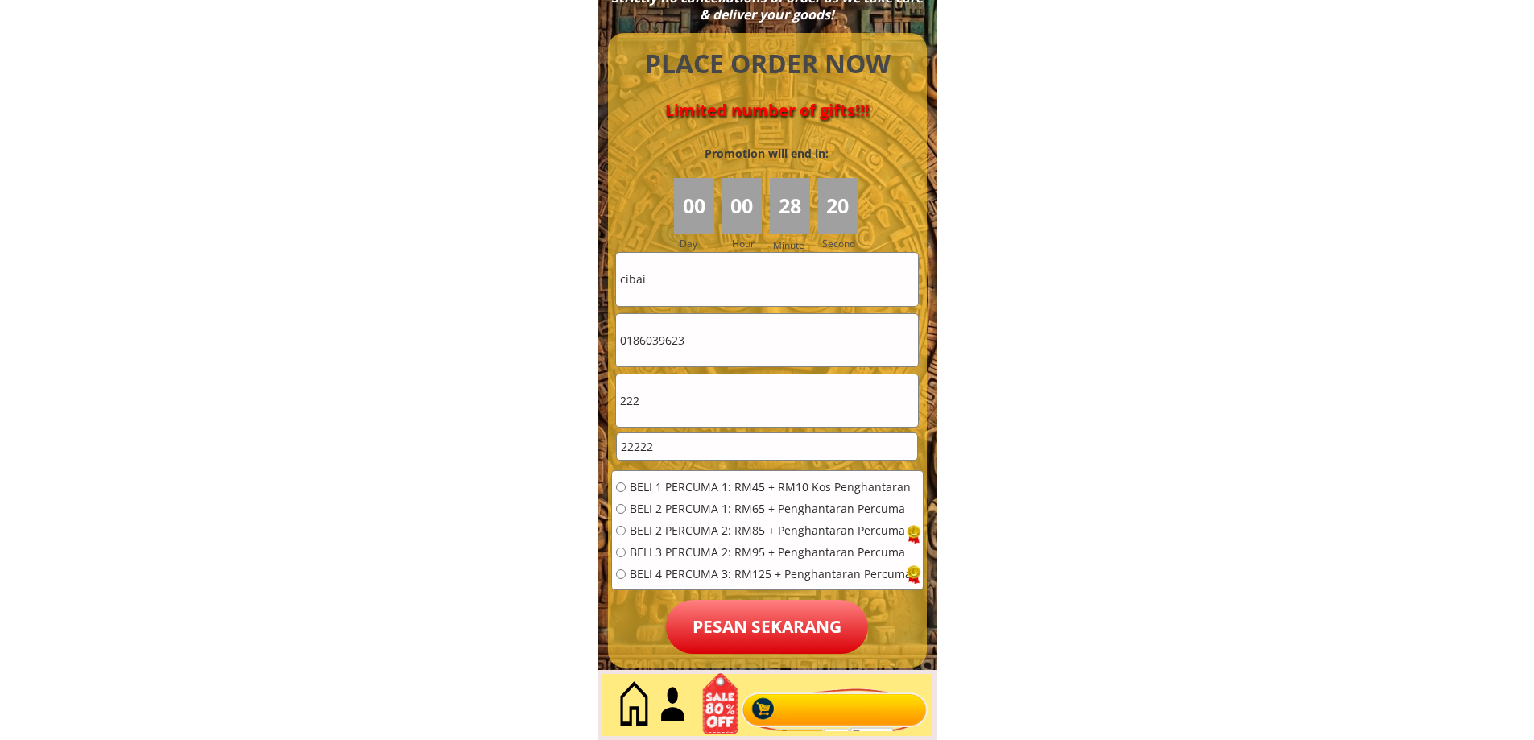
click at [622, 571] on input "radio" at bounding box center [621, 574] width 10 height 10
radio input "true"
click at [778, 628] on p "Pesan sekarang" at bounding box center [767, 627] width 202 height 54
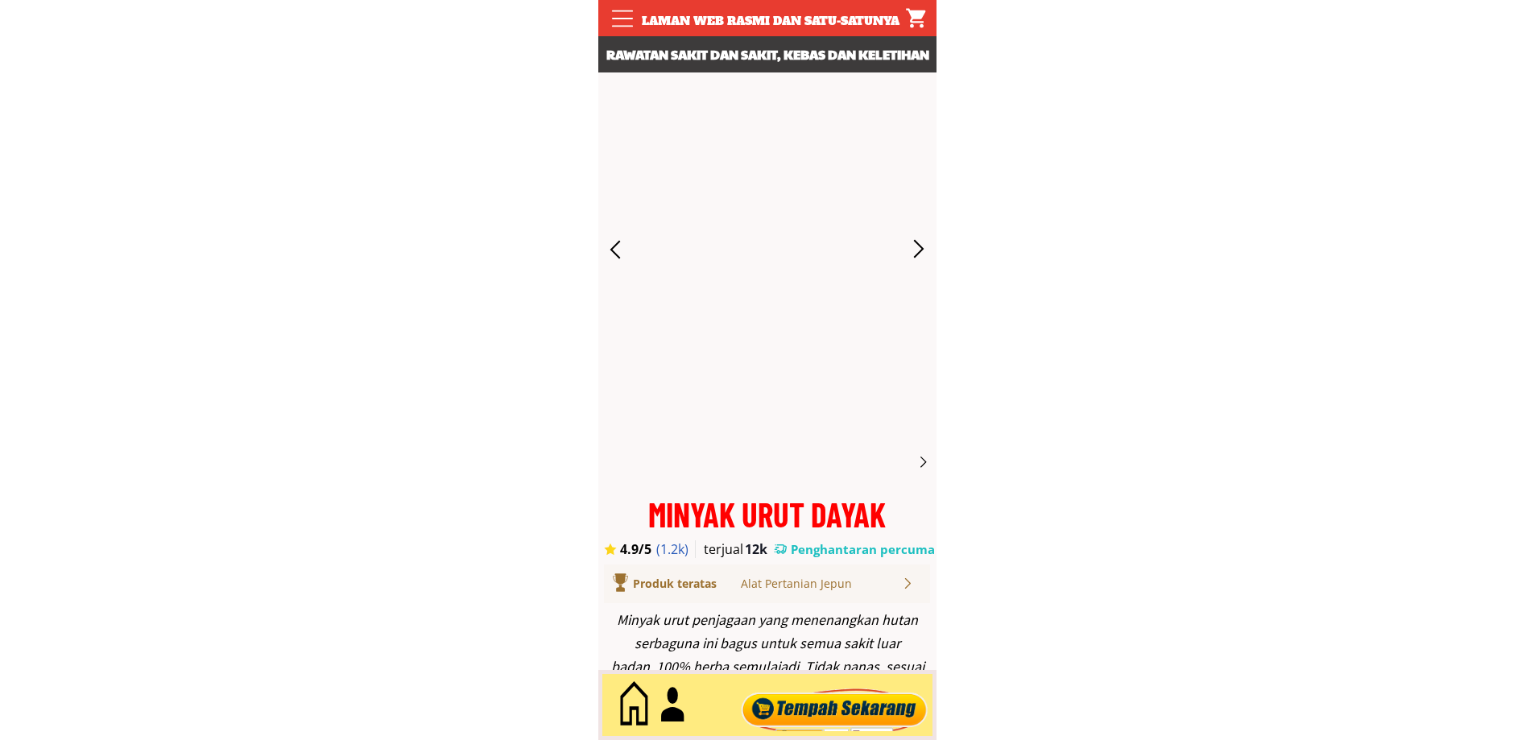
scroll to position [7135, 0]
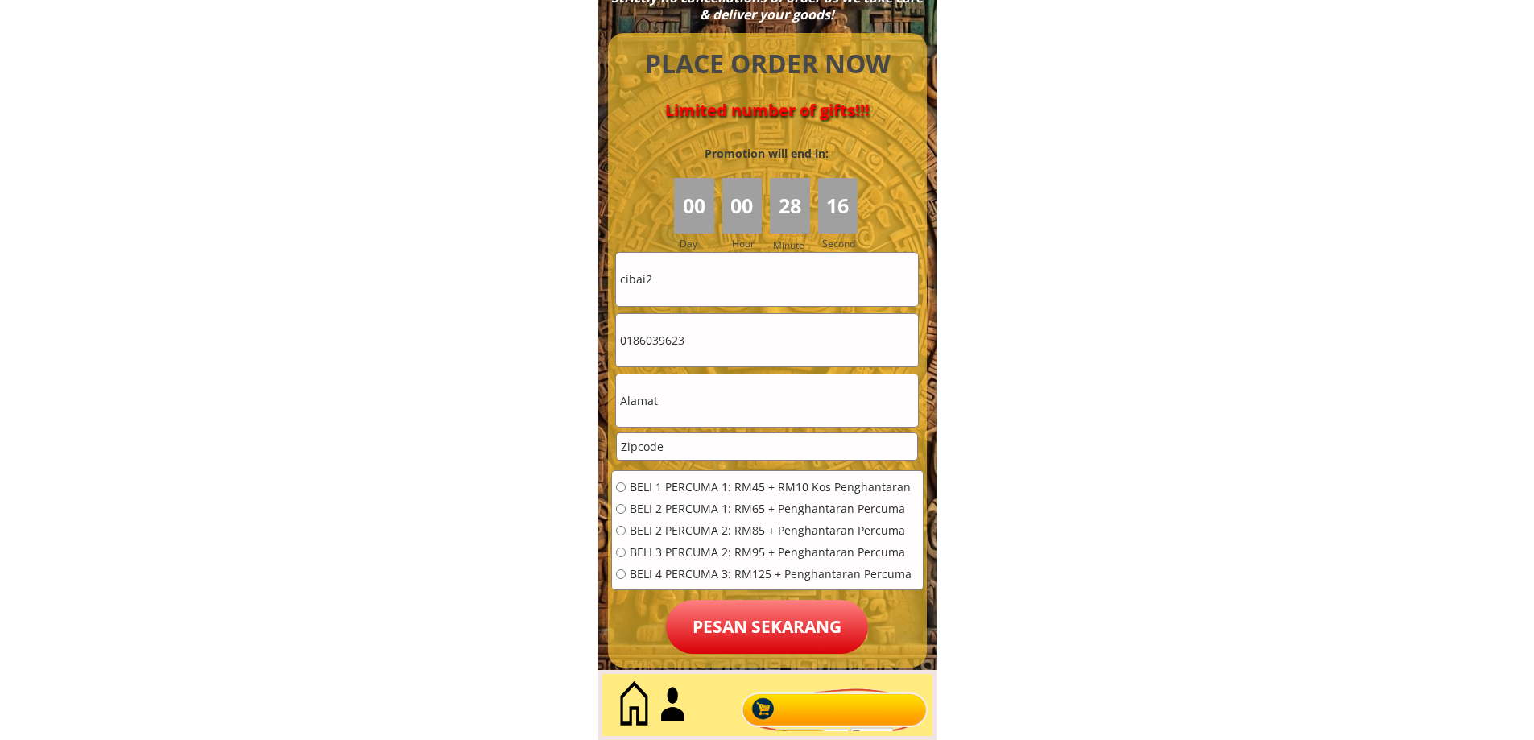
type input "cibai2"
click at [670, 395] on input "text" at bounding box center [767, 400] width 302 height 52
type input "22222"
click at [676, 445] on input "number" at bounding box center [767, 446] width 300 height 27
type input "22222"
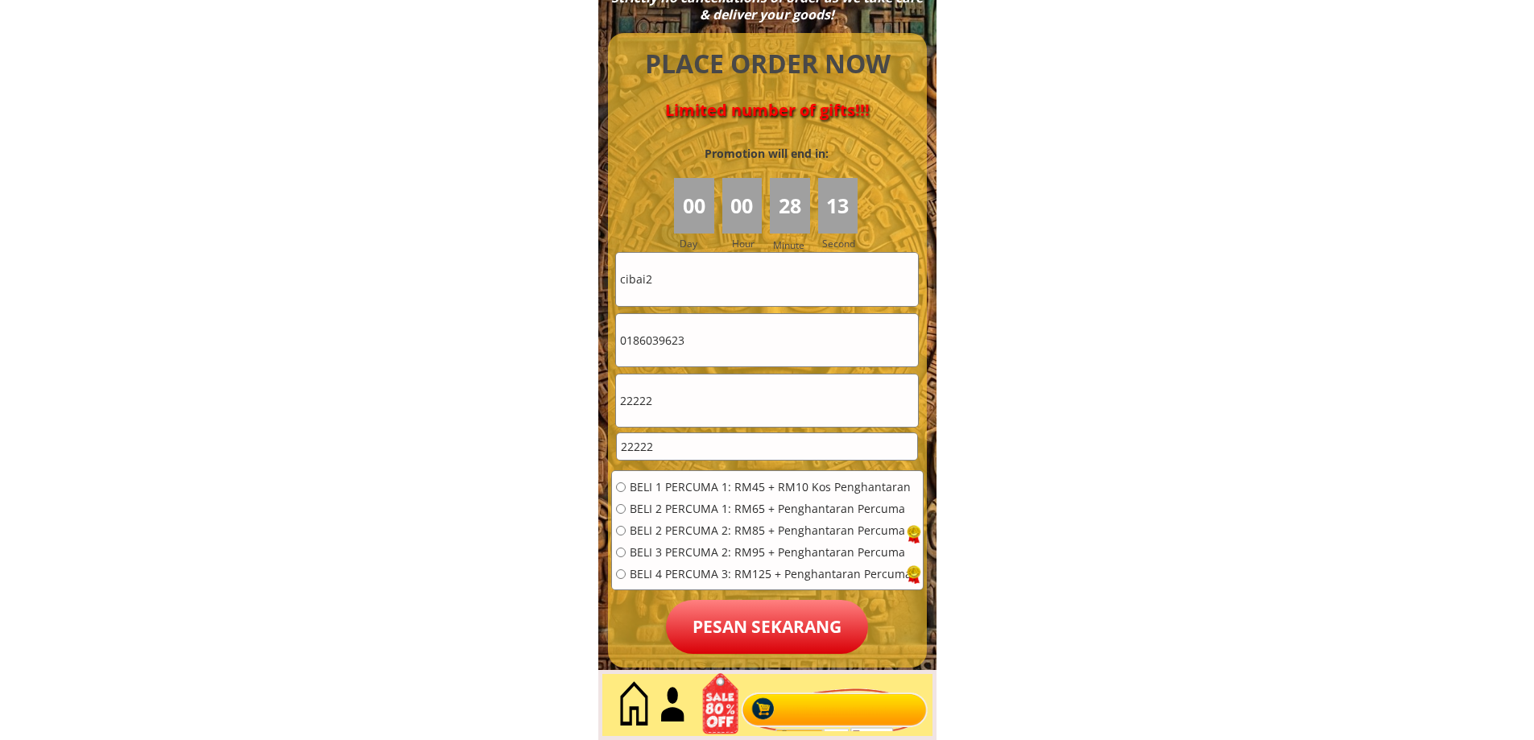
click at [622, 574] on input "radio" at bounding box center [621, 574] width 10 height 10
radio input "true"
click at [703, 630] on p "Pesan sekarang" at bounding box center [767, 627] width 202 height 54
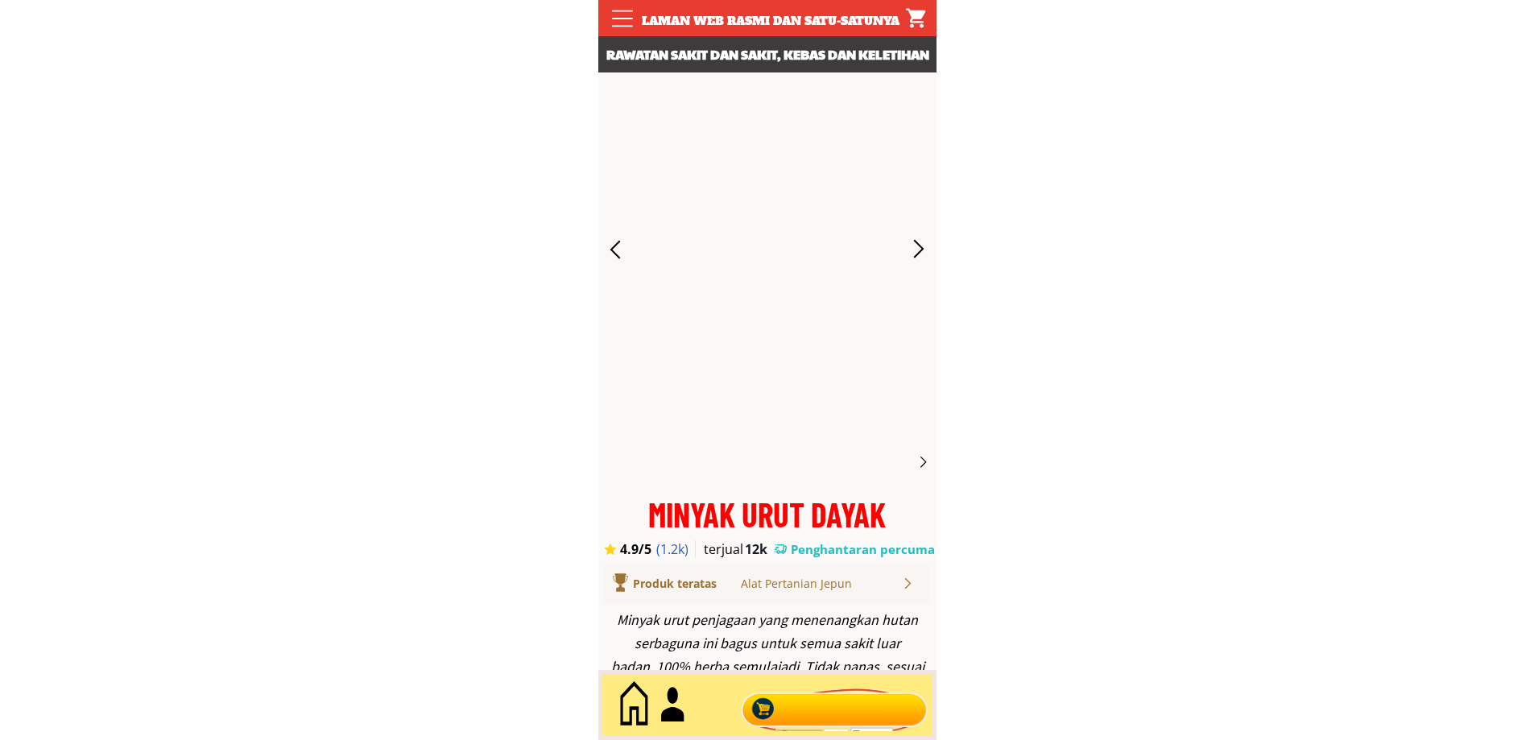
scroll to position [7135, 0]
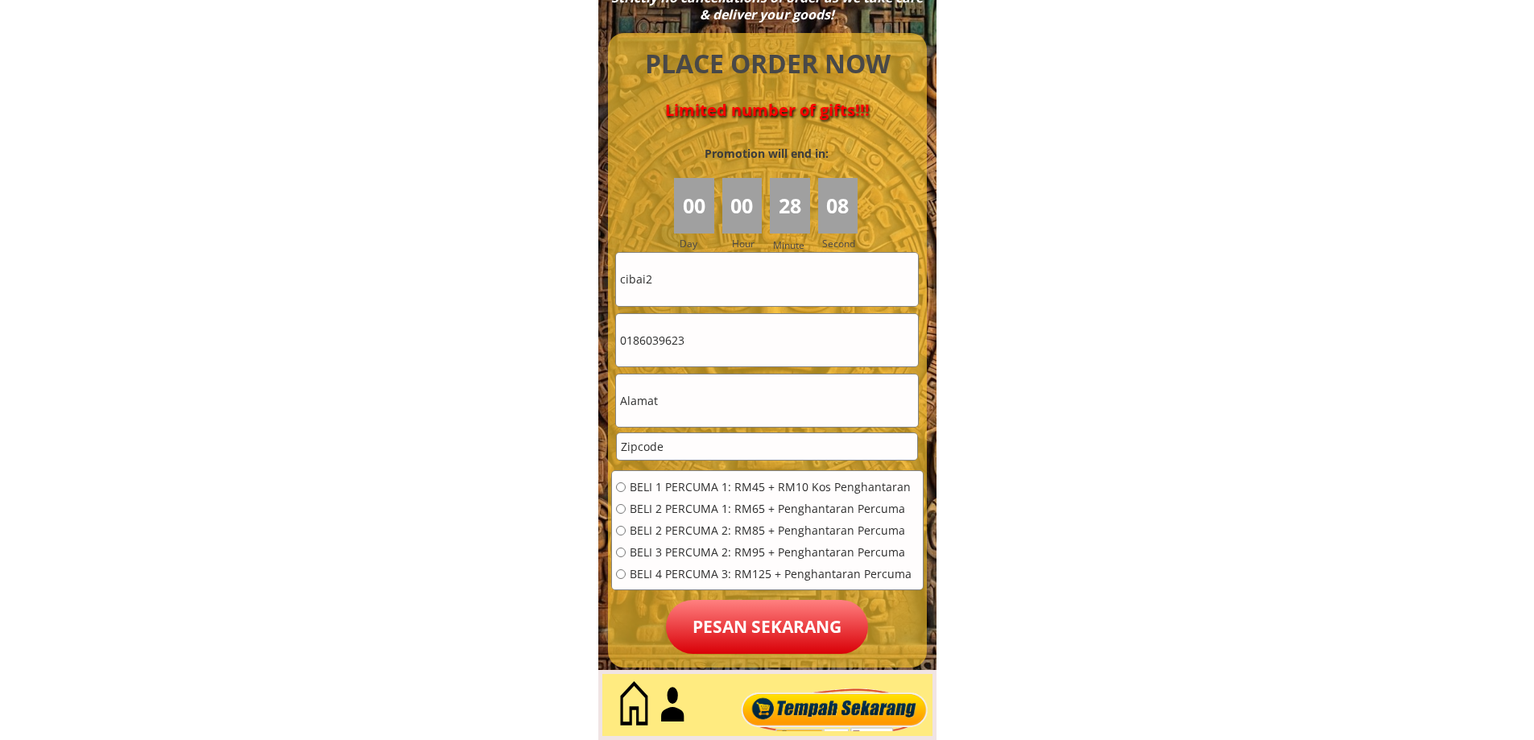
click at [652, 279] on input "cibai2" at bounding box center [767, 279] width 302 height 52
drag, startPoint x: 655, startPoint y: 279, endPoint x: 647, endPoint y: 277, distance: 8.2
click at [647, 277] on input "cibai2" at bounding box center [767, 279] width 302 height 52
type input "cibai3"
click at [699, 349] on input "0186039623" at bounding box center [767, 340] width 302 height 52
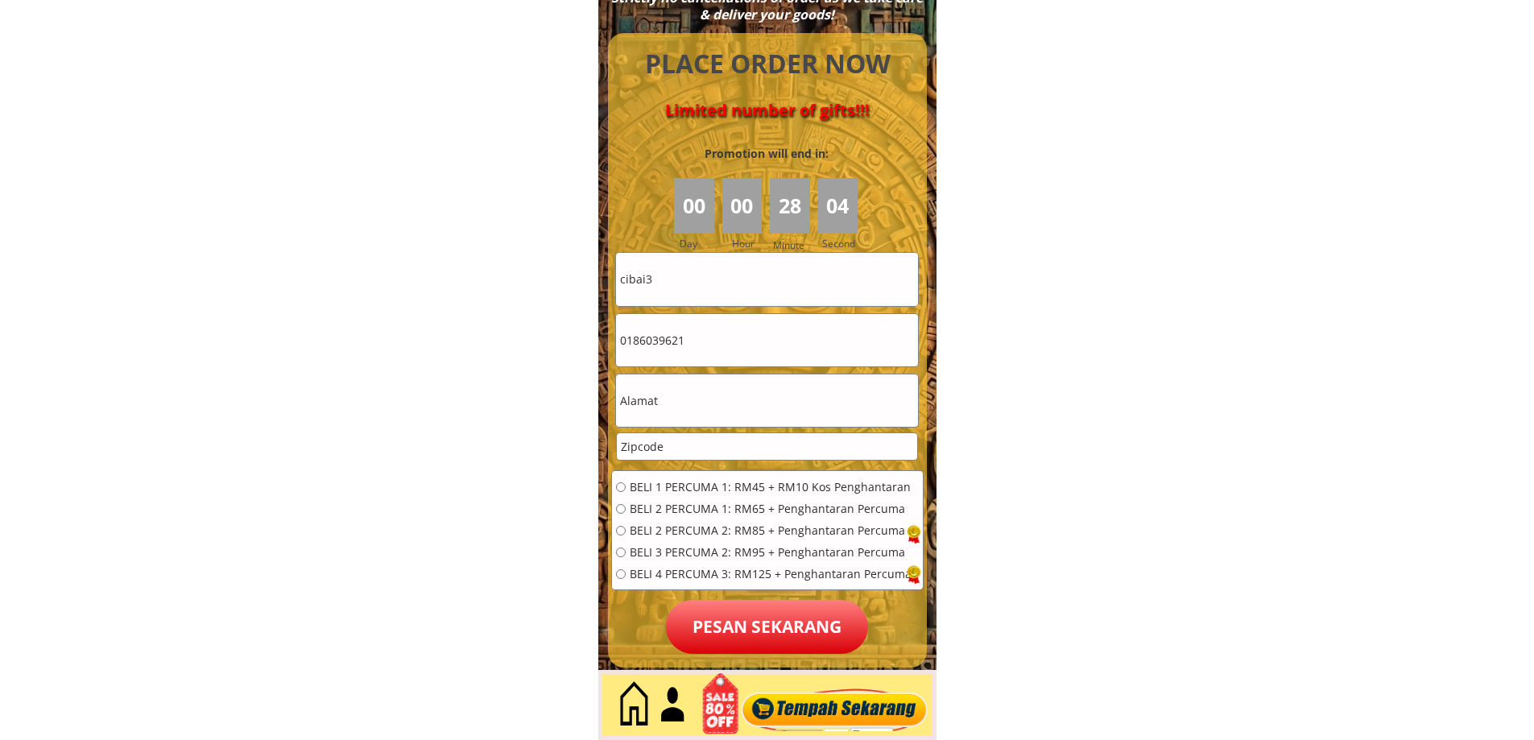
type input "0186039621"
click at [661, 408] on input "text" at bounding box center [767, 400] width 302 height 52
type input "22222"
click at [672, 445] on input "number" at bounding box center [767, 446] width 300 height 27
type input "22222"
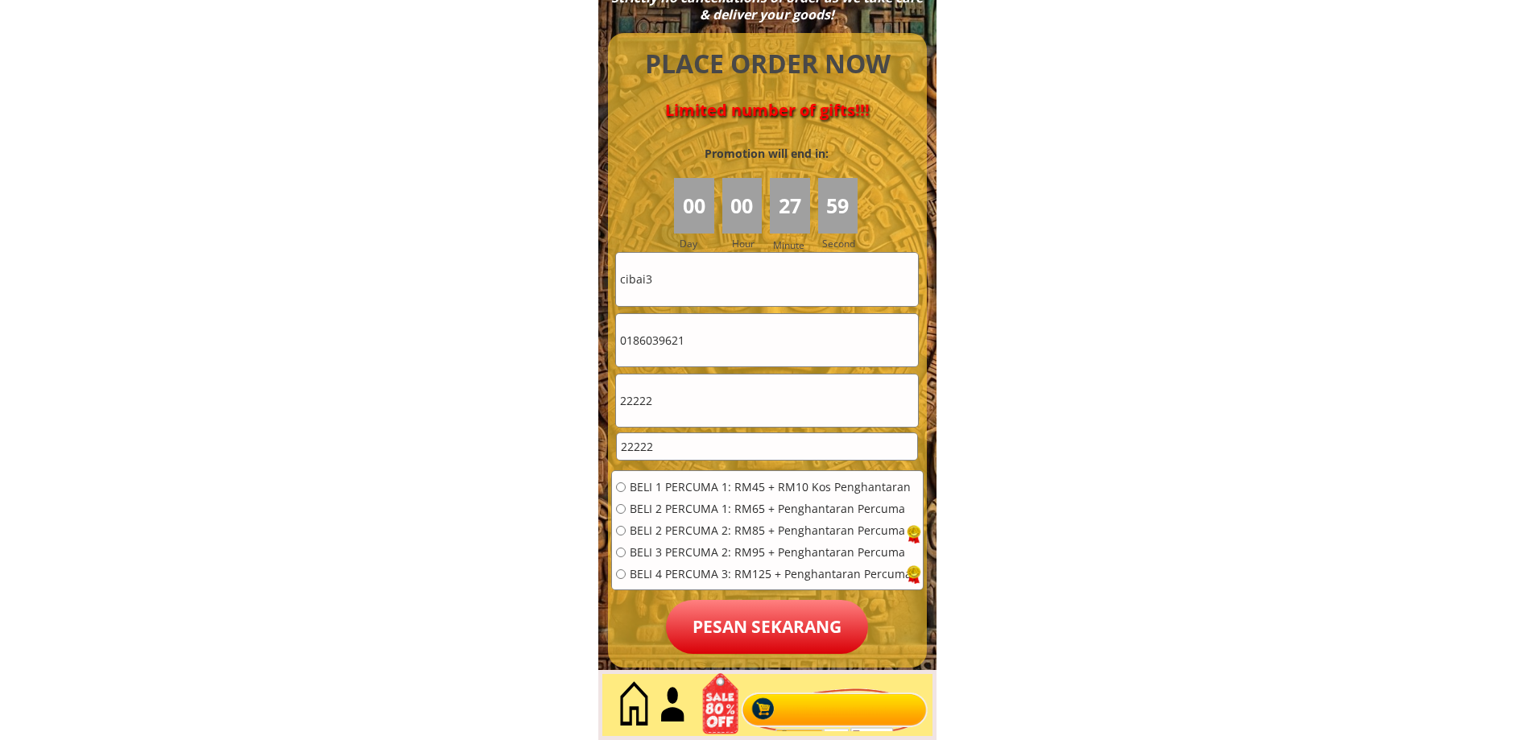
click at [622, 577] on input "radio" at bounding box center [621, 574] width 10 height 10
radio input "true"
click at [809, 628] on p "Pesan sekarang" at bounding box center [767, 627] width 202 height 54
